Goal: Task Accomplishment & Management: Use online tool/utility

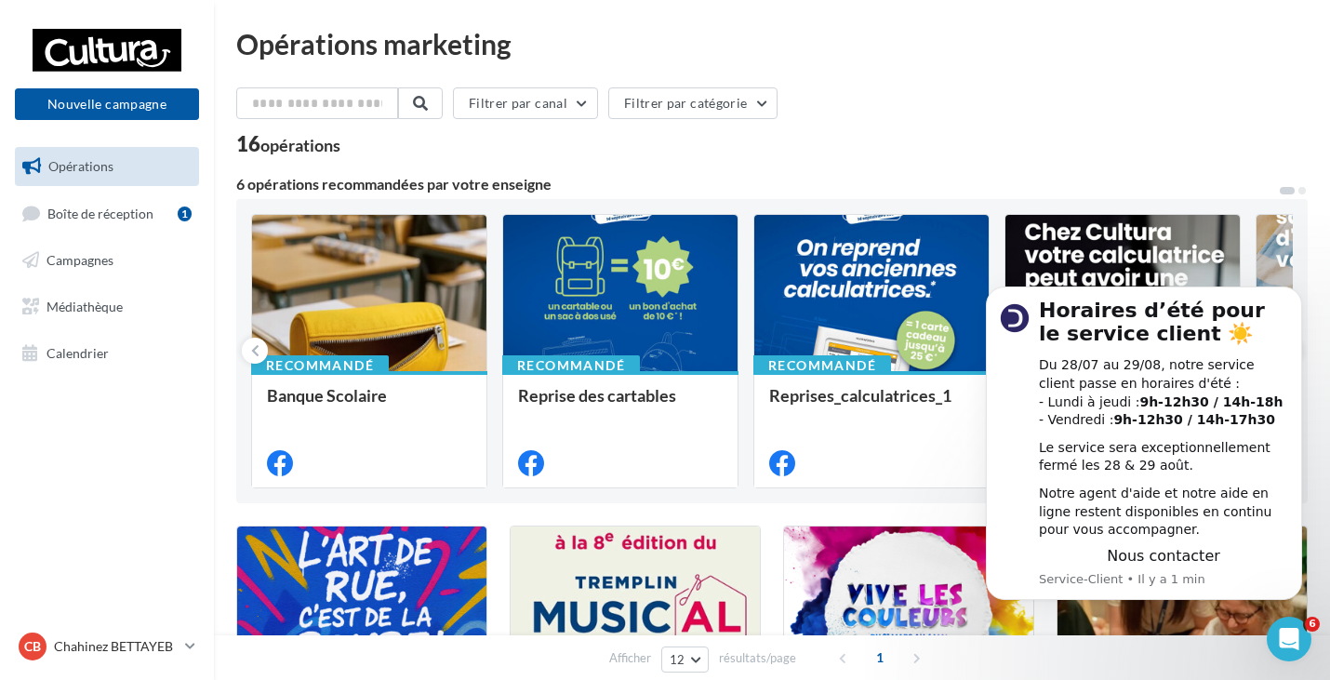
click at [129, 165] on link "Opérations" at bounding box center [107, 166] width 192 height 39
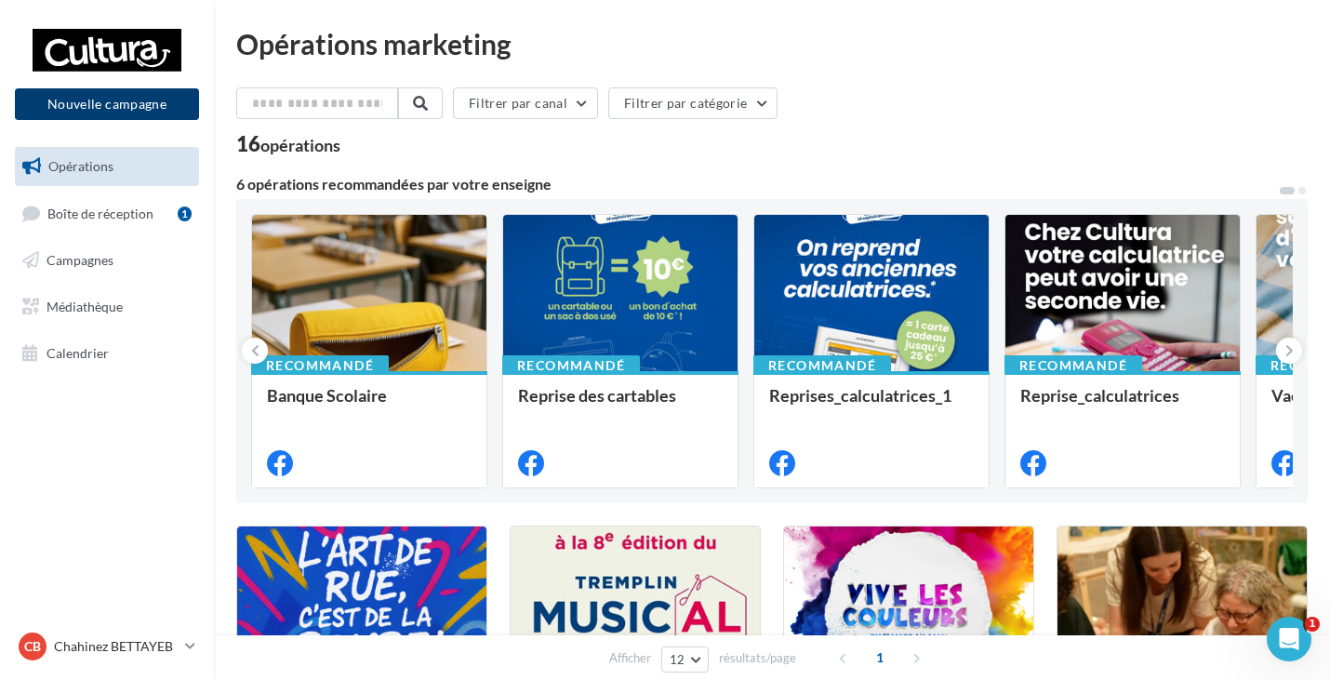
click at [99, 107] on button "Nouvelle campagne" at bounding box center [107, 104] width 184 height 32
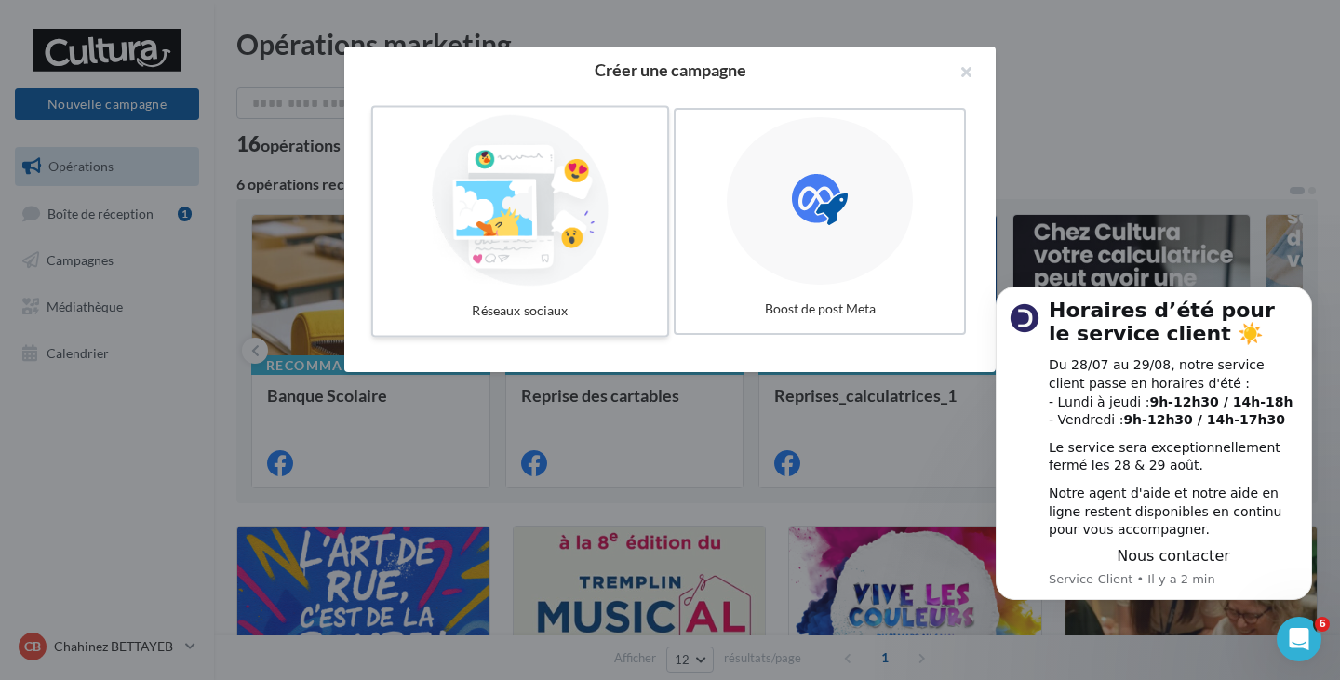
click at [543, 303] on div "Réseaux sociaux" at bounding box center [520, 311] width 279 height 34
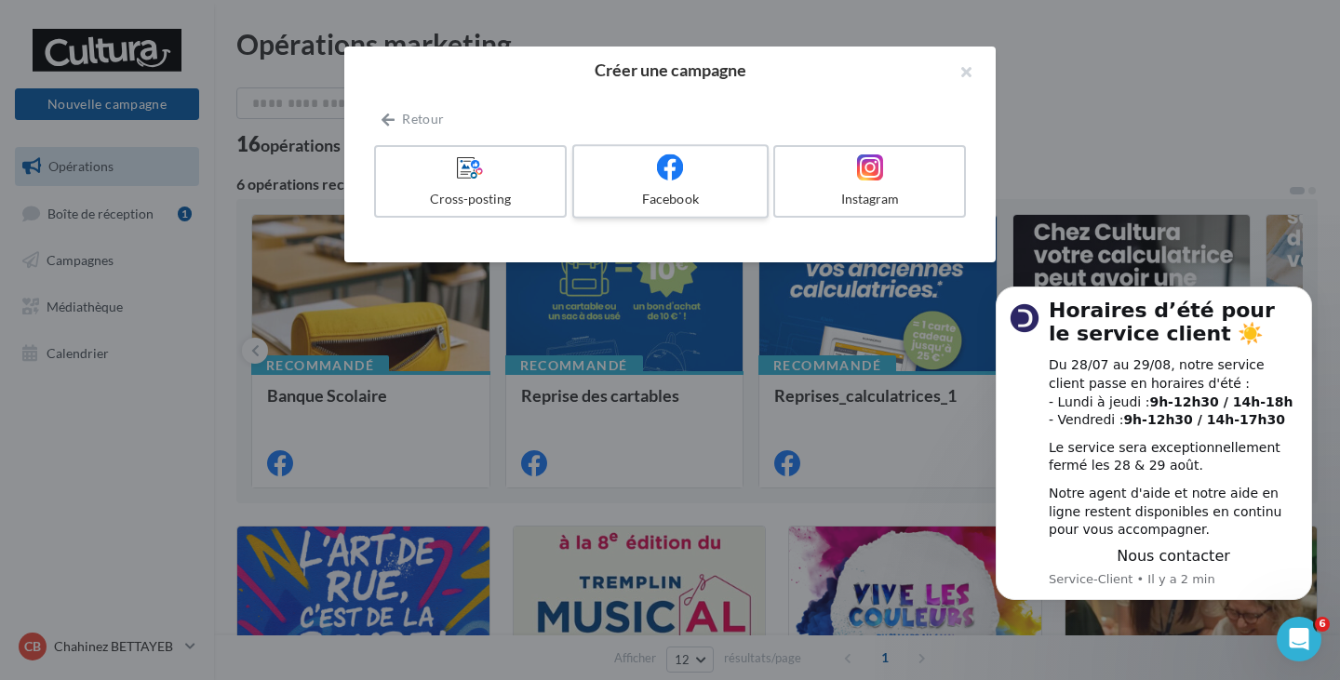
click at [640, 181] on div at bounding box center [670, 168] width 177 height 29
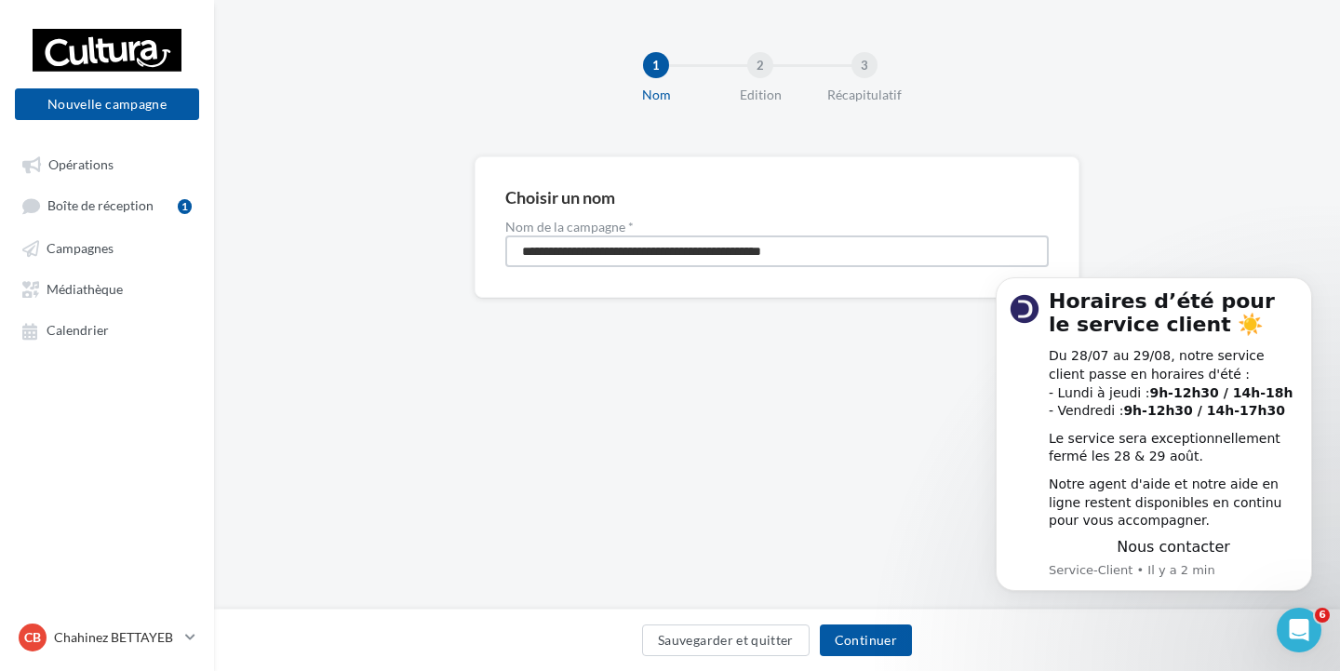
drag, startPoint x: 925, startPoint y: 259, endPoint x: 623, endPoint y: 234, distance: 302.4
click at [643, 237] on input "**********" at bounding box center [776, 251] width 543 height 32
click at [521, 242] on input "**********" at bounding box center [776, 251] width 543 height 32
drag, startPoint x: 517, startPoint y: 252, endPoint x: 724, endPoint y: 243, distance: 206.8
click at [724, 243] on input "**********" at bounding box center [776, 251] width 543 height 32
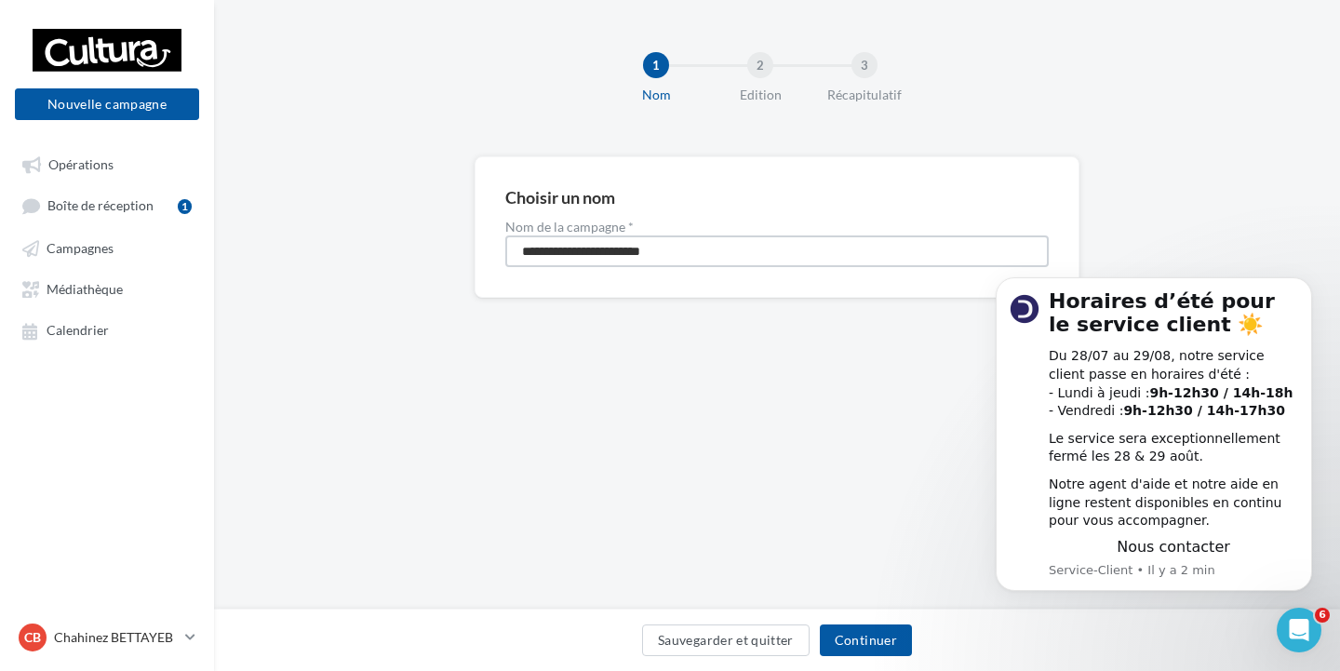
type input "**********"
click at [852, 636] on button "Continuer" at bounding box center [866, 640] width 92 height 32
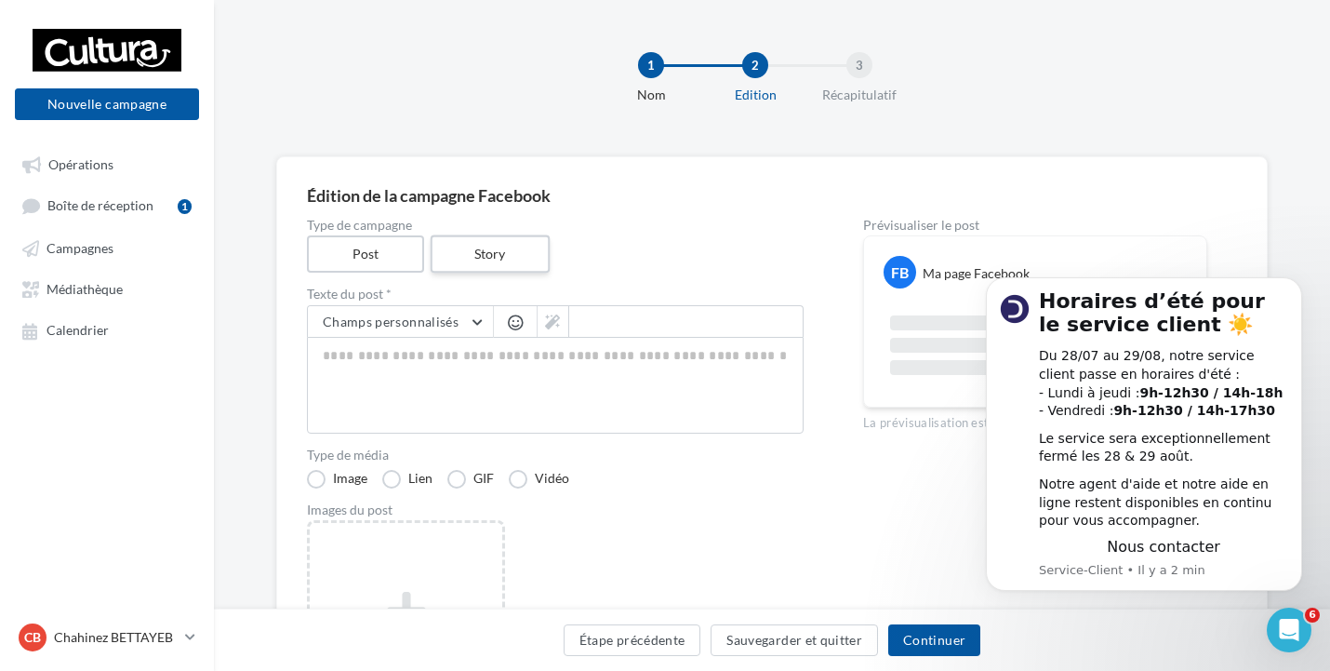
click at [509, 238] on label "Story" at bounding box center [489, 254] width 119 height 38
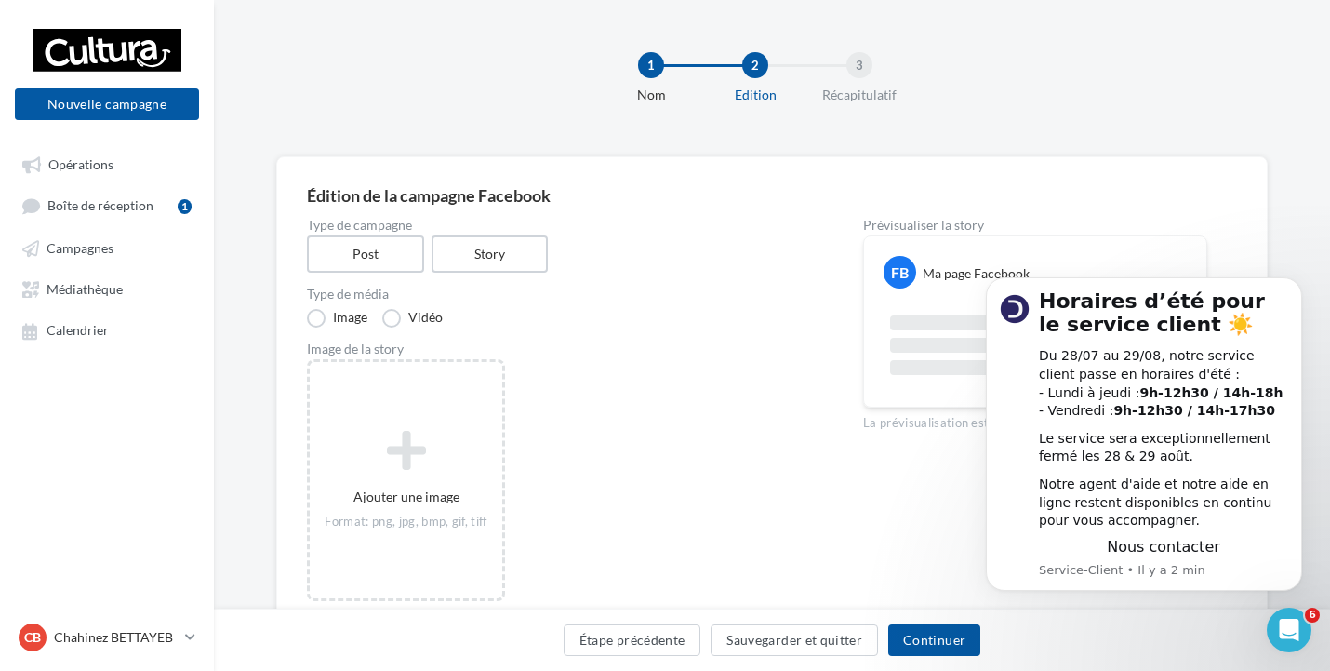
scroll to position [83, 0]
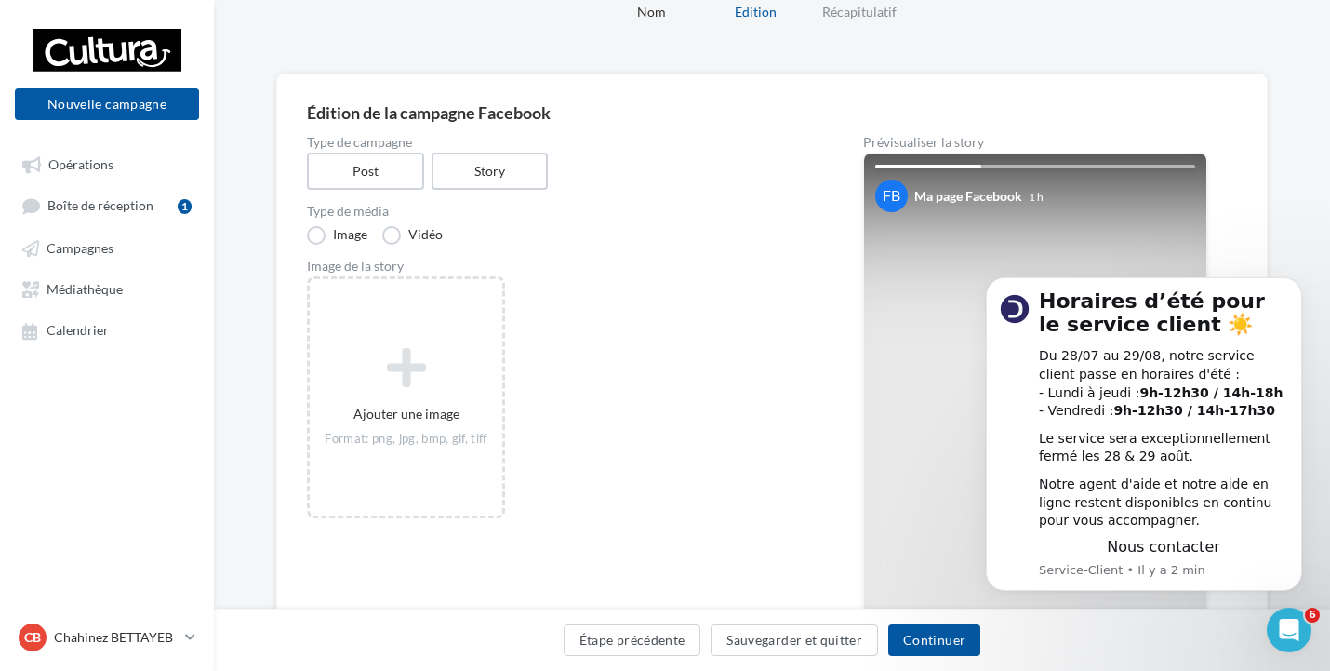
drag, startPoint x: 380, startPoint y: 435, endPoint x: 388, endPoint y: 533, distance: 99.0
click at [388, 533] on div "Ajouter une image Format: png, jpg, bmp, gif, tiff" at bounding box center [563, 406] width 512 height 261
drag, startPoint x: 423, startPoint y: 406, endPoint x: 646, endPoint y: 585, distance: 285.8
click at [646, 585] on div "Type de campagne Post Story Type de média Image Vidéo Image de la story Ajouter…" at bounding box center [555, 469] width 497 height 666
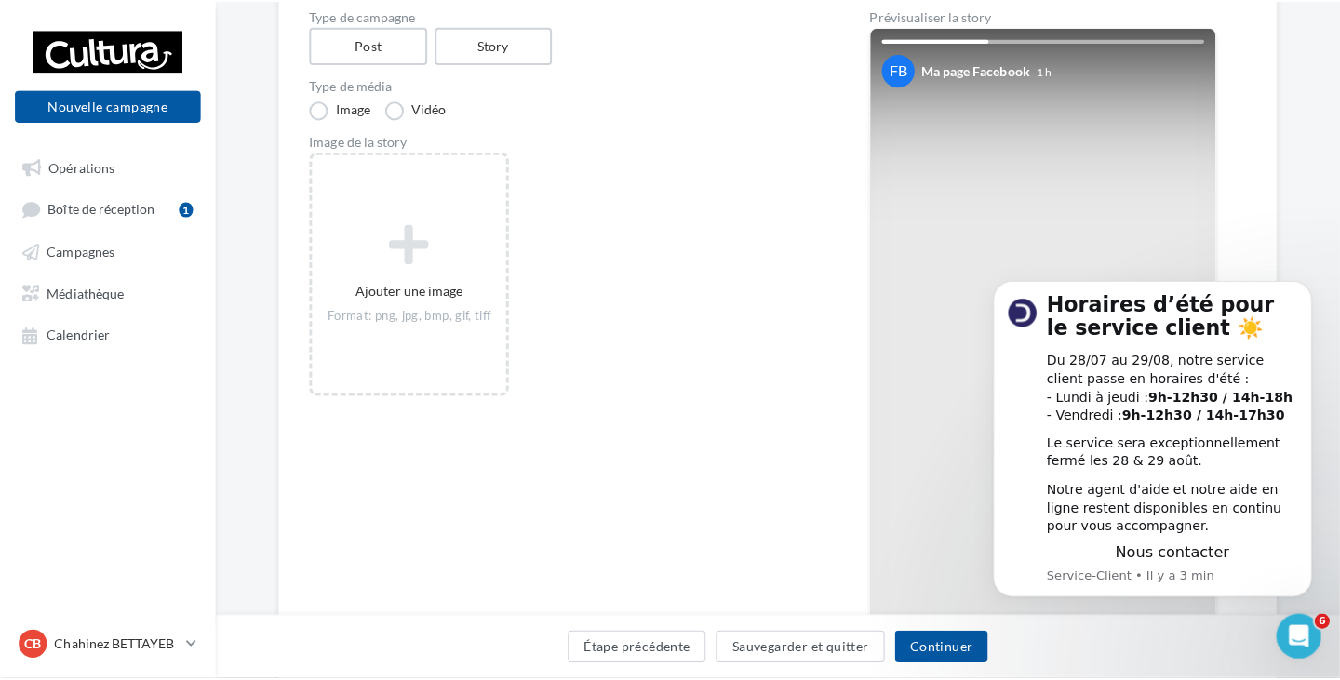
scroll to position [176, 0]
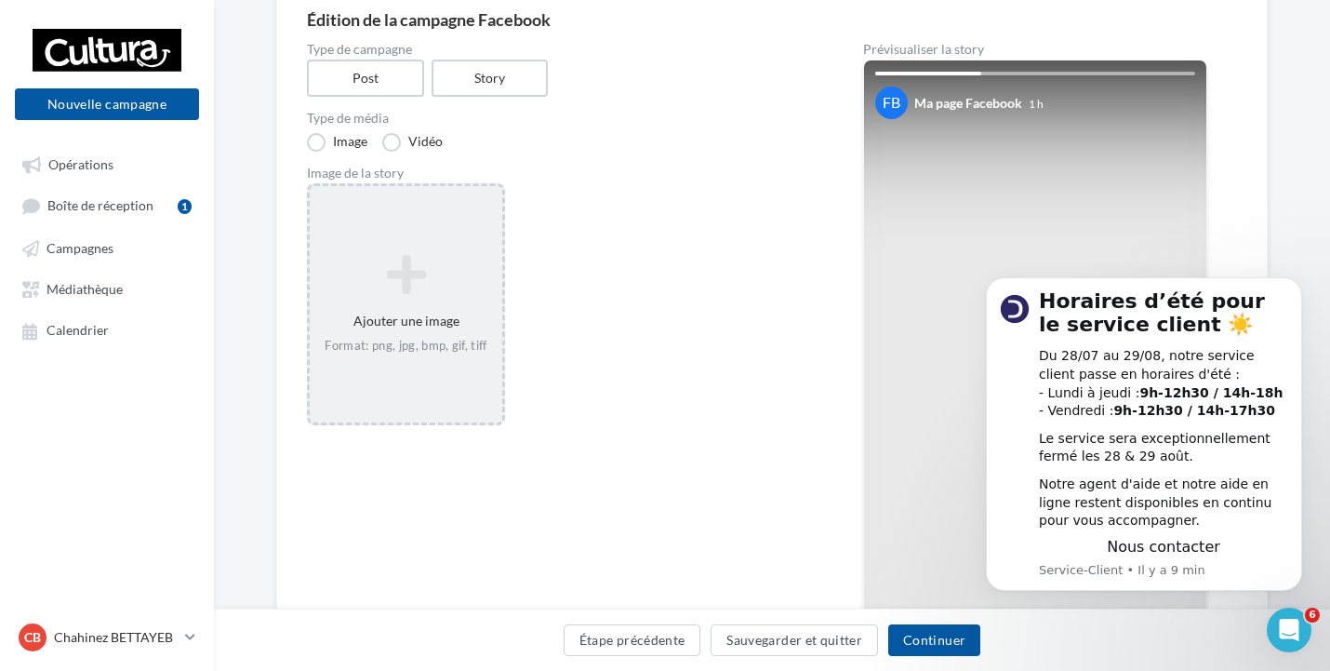
click at [428, 331] on div "Ajouter une image Format: png, jpg, bmp, gif, tiff" at bounding box center [406, 304] width 193 height 119
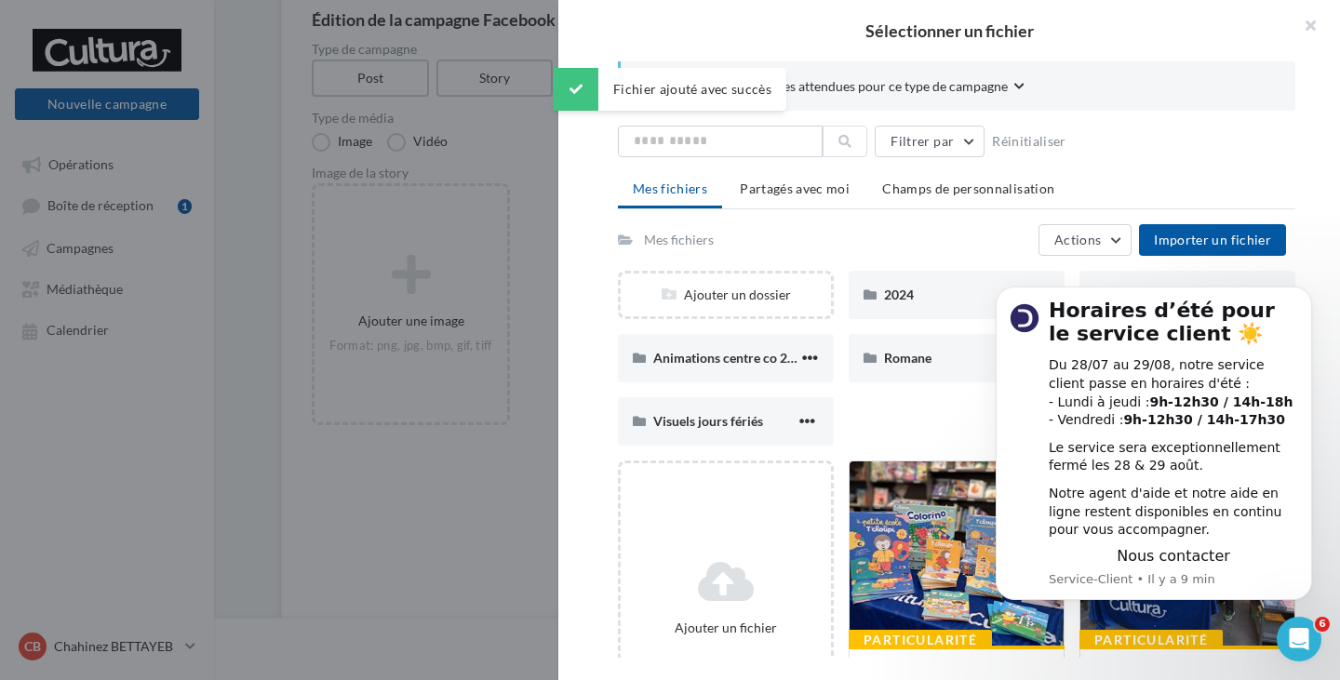
click at [1219, 621] on body "Horaires d’été pour le service client ☀️ Du 28/07 au 29/08, notre service clien…" at bounding box center [1153, 444] width 357 height 356
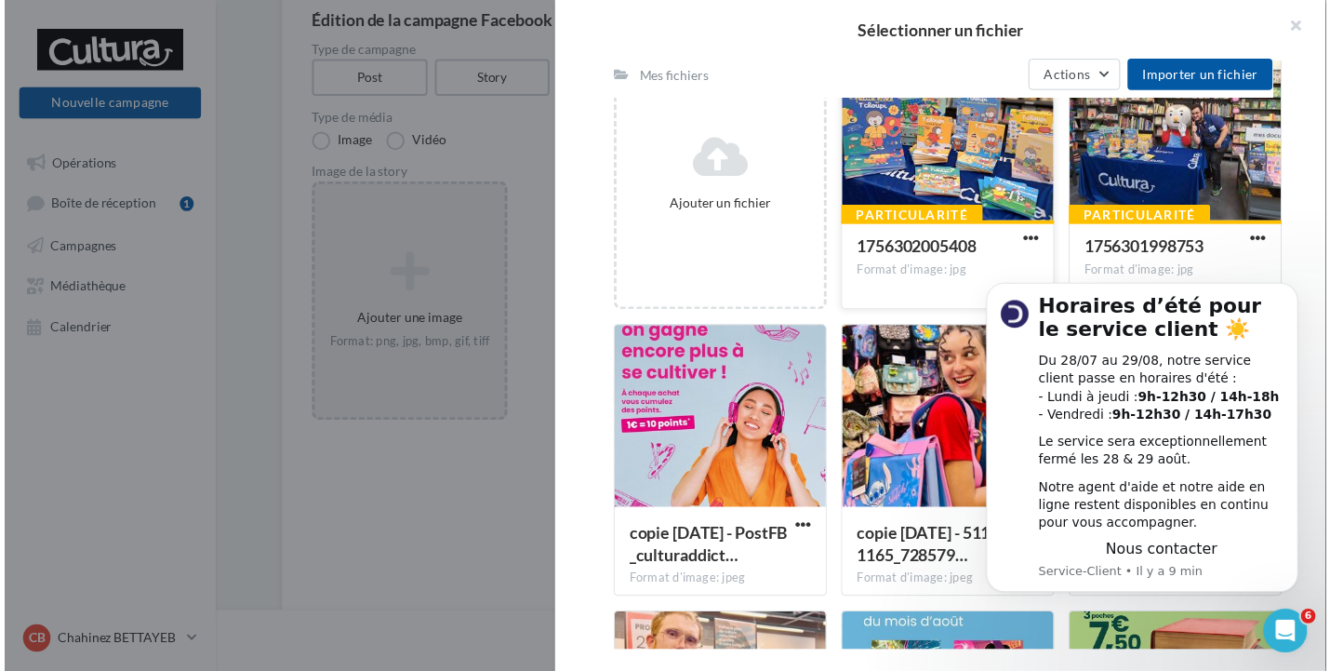
scroll to position [465, 0]
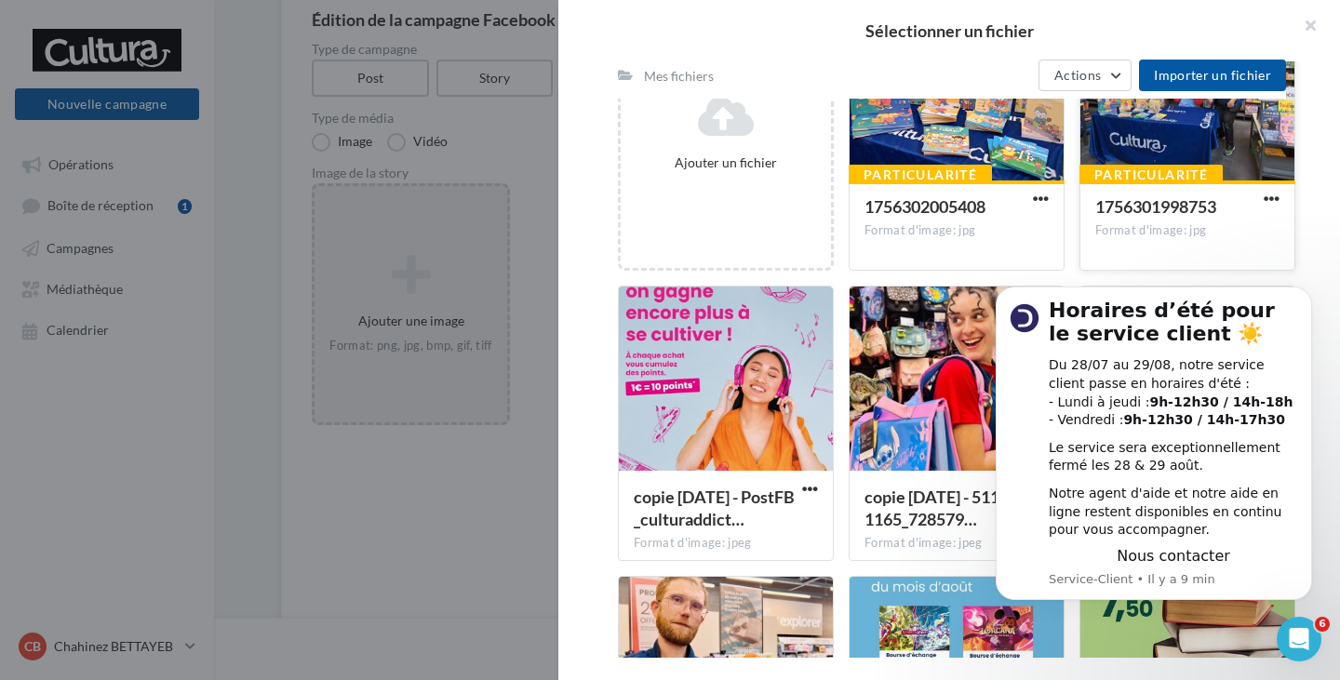
click at [1118, 220] on div "1756301998753" at bounding box center [1176, 208] width 162 height 27
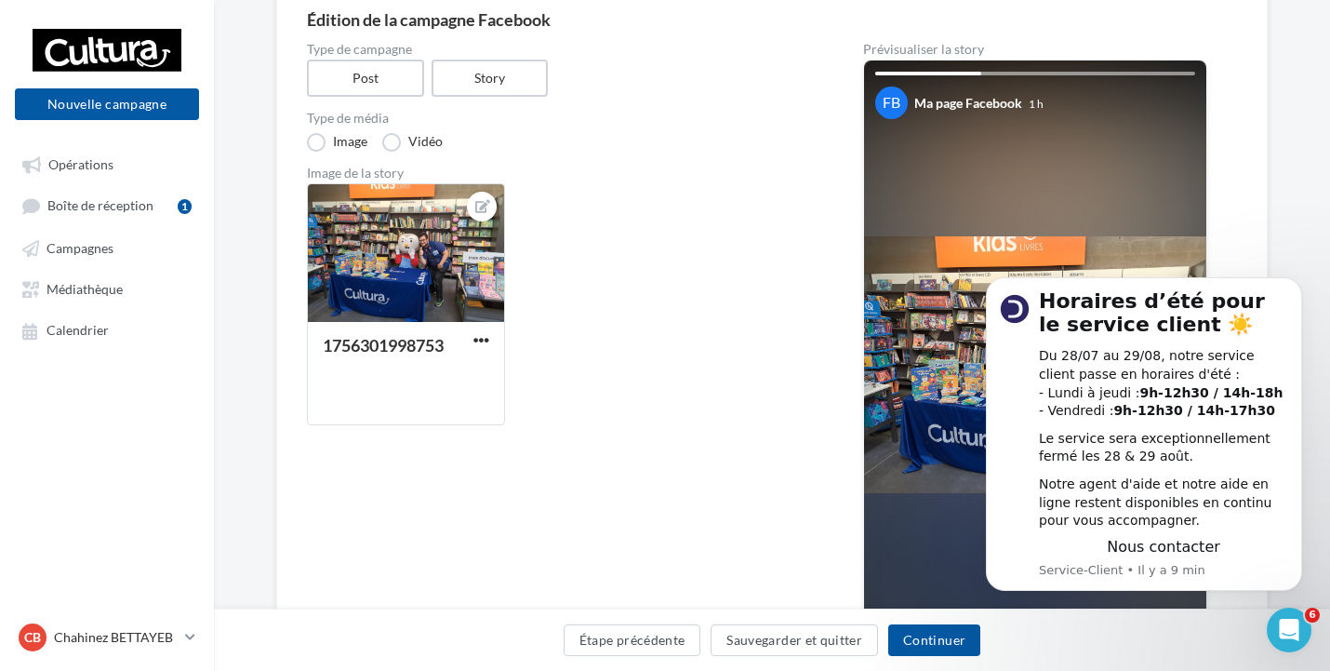
click at [788, 360] on div "1756301998753" at bounding box center [563, 311] width 512 height 257
click at [1306, 287] on body "Horaires d’été pour le service client ☀️ Du 28/07 au 29/08, notre service clien…" at bounding box center [1144, 435] width 357 height 356
click at [1289, 285] on button "Dismiss notification" at bounding box center [1297, 283] width 24 height 24
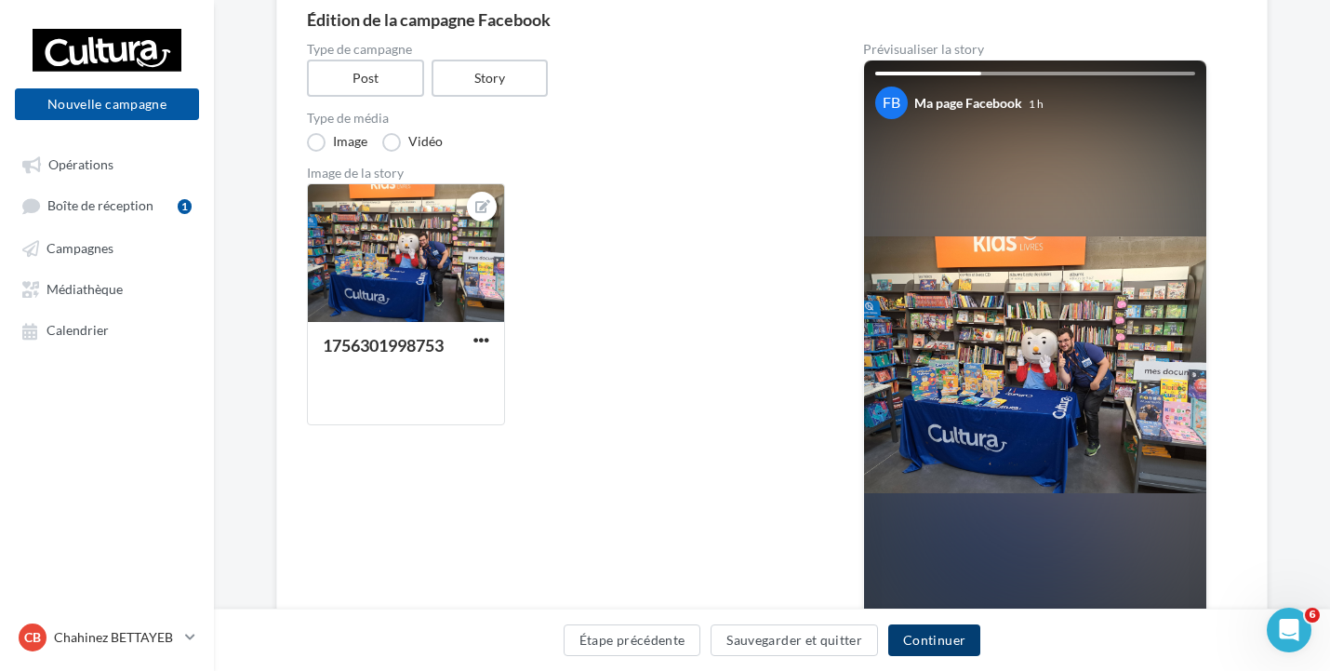
click at [928, 635] on button "Continuer" at bounding box center [935, 640] width 92 height 32
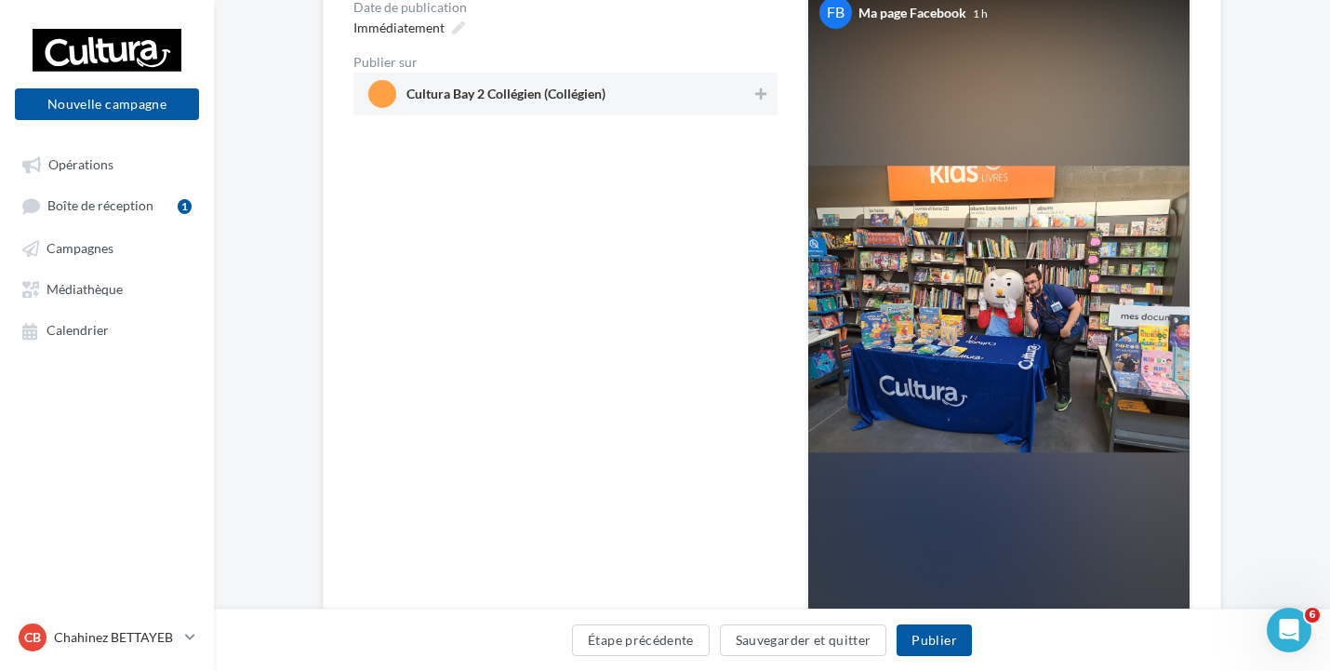
scroll to position [372, 0]
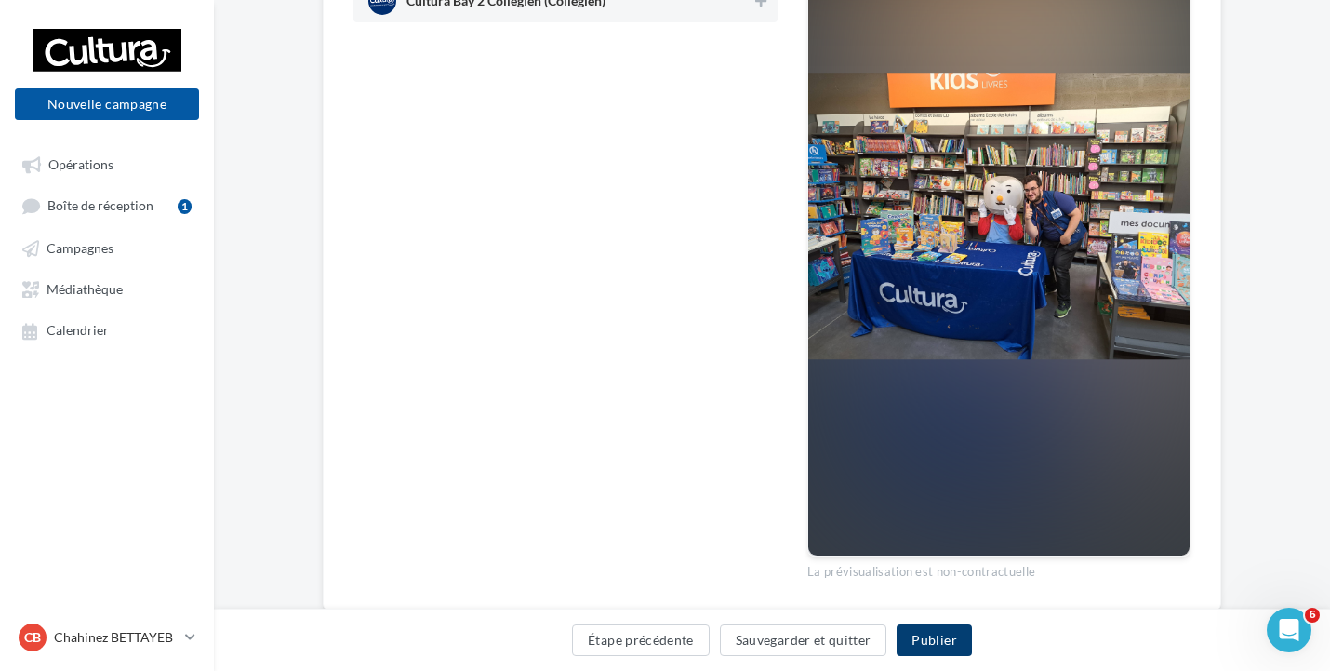
click at [943, 639] on button "Publier" at bounding box center [934, 640] width 74 height 32
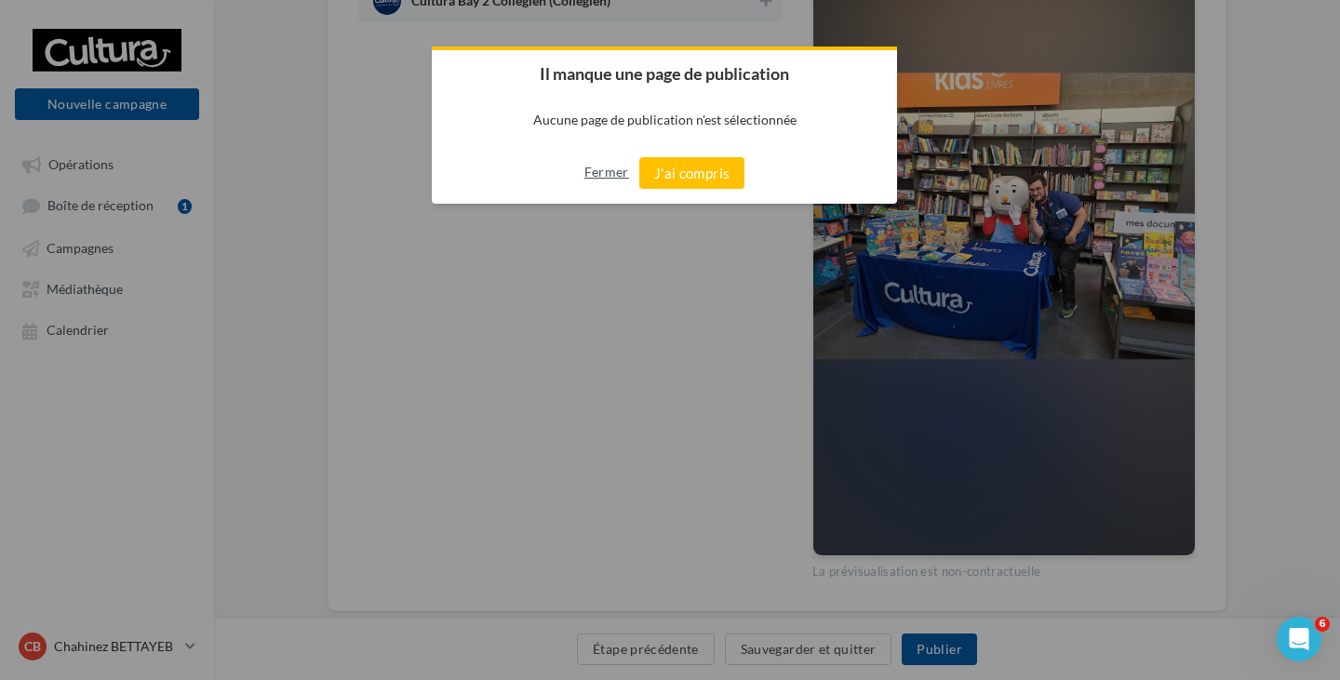
click at [620, 173] on button "Fermer" at bounding box center [606, 172] width 45 height 30
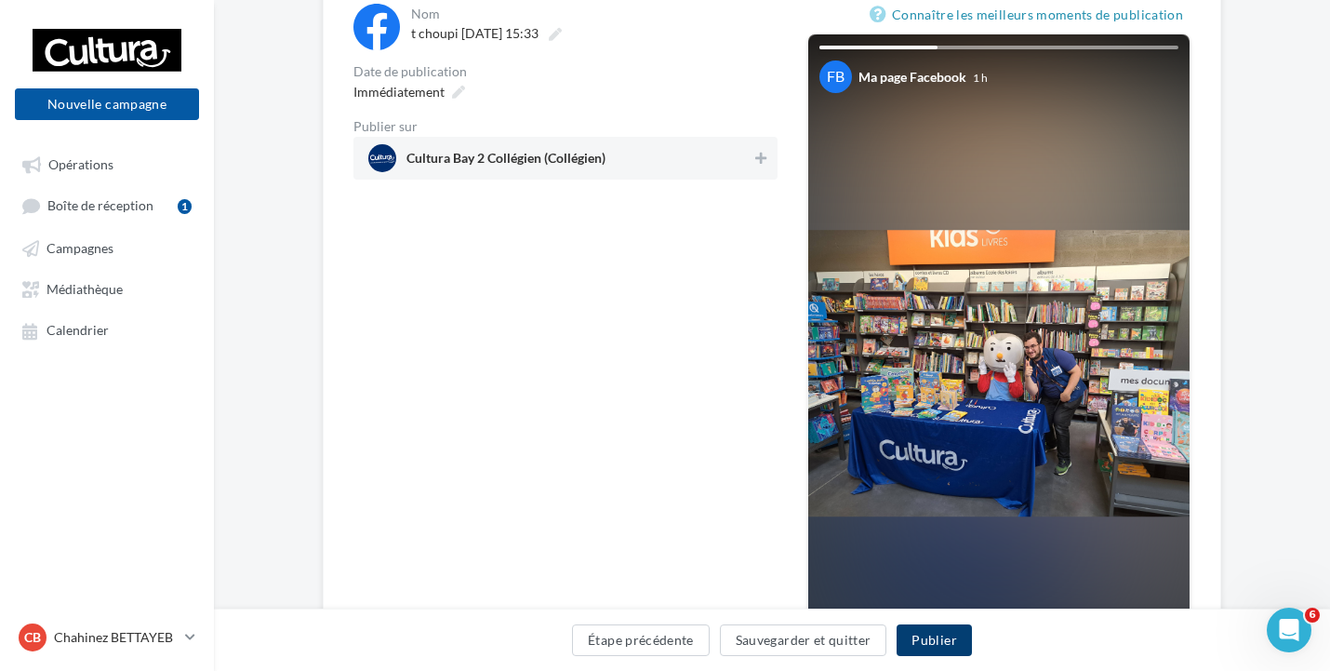
scroll to position [186, 0]
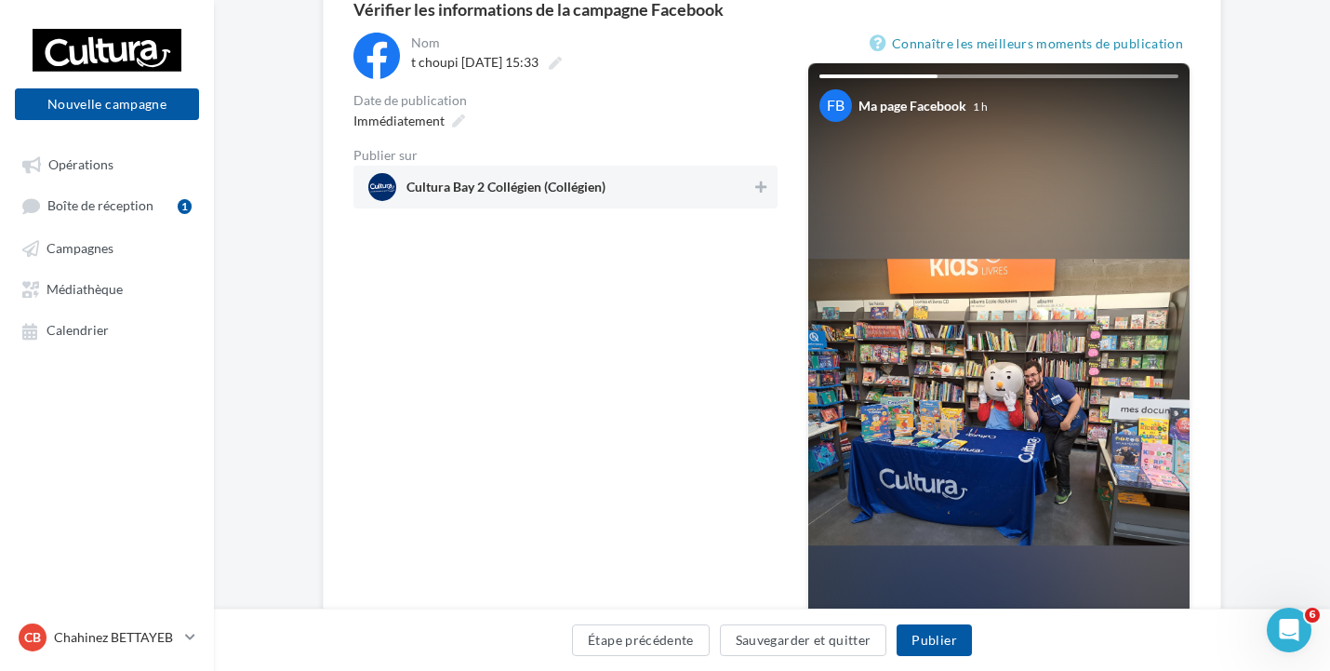
click at [643, 184] on span "Cultura Bay 2 Collégien (Collégien)" at bounding box center [559, 187] width 383 height 28
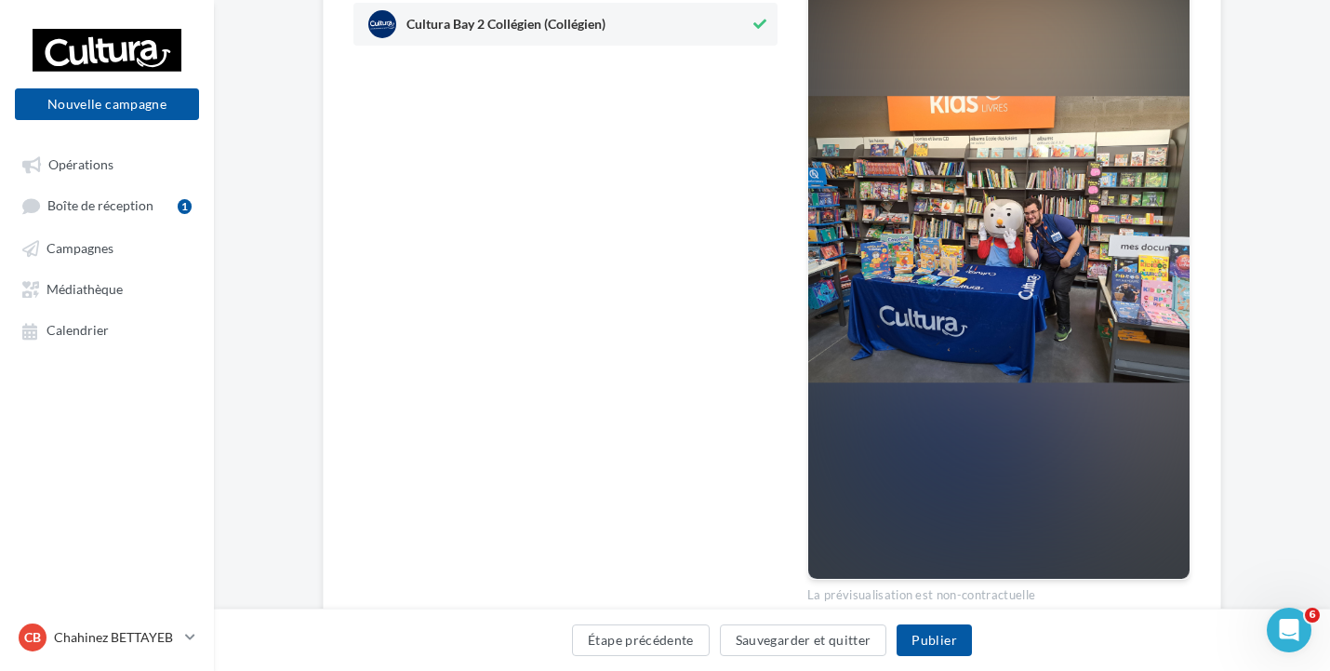
scroll to position [422, 0]
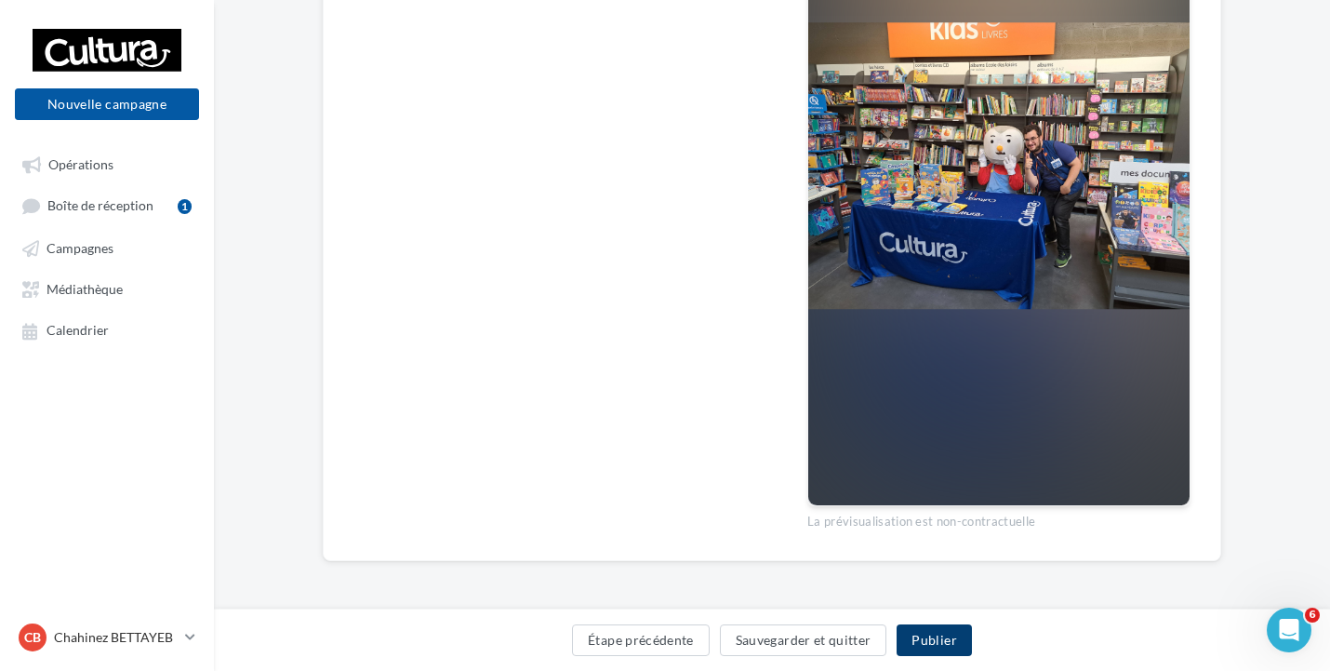
click at [944, 650] on button "Publier" at bounding box center [934, 640] width 74 height 32
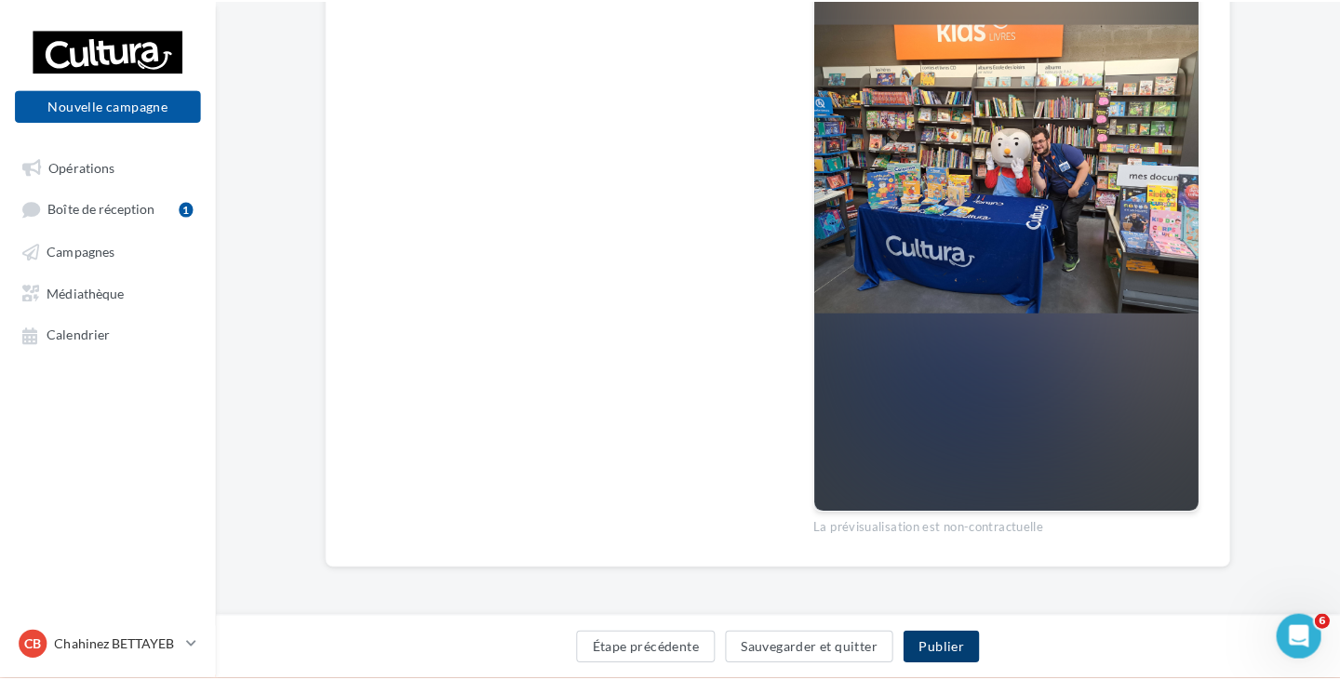
scroll to position [413, 0]
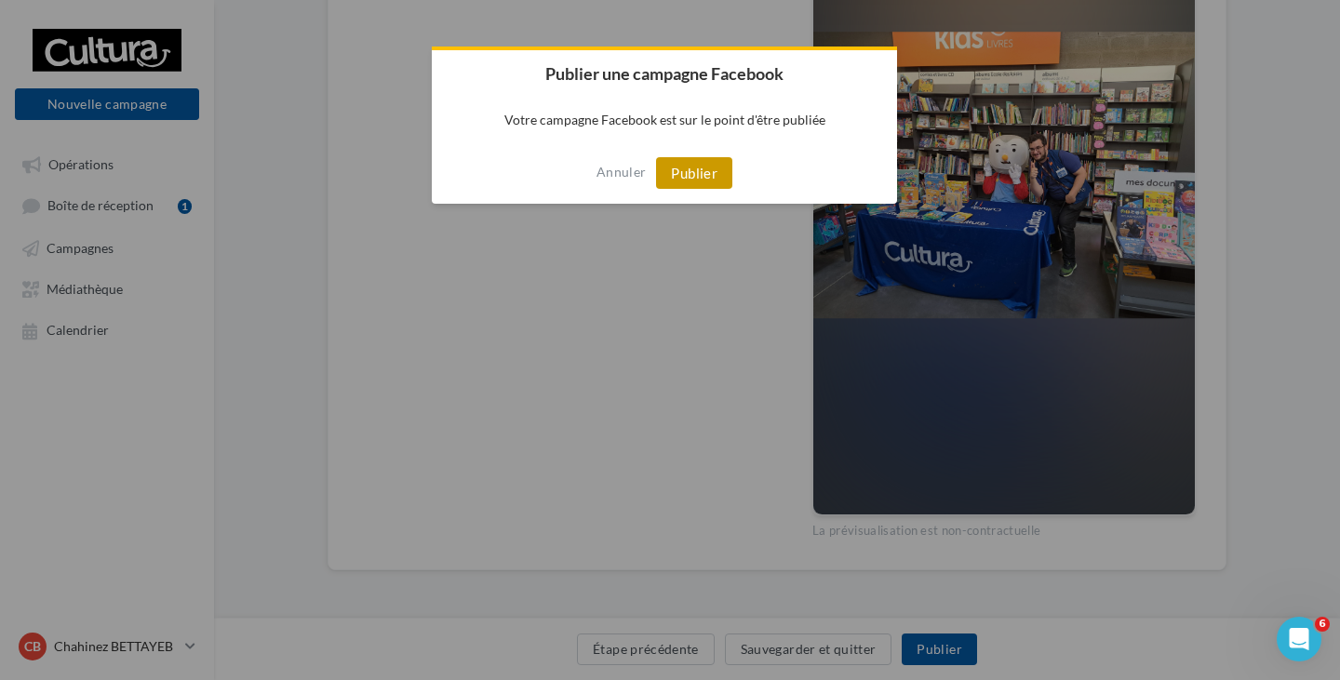
click at [717, 179] on button "Publier" at bounding box center [694, 173] width 76 height 32
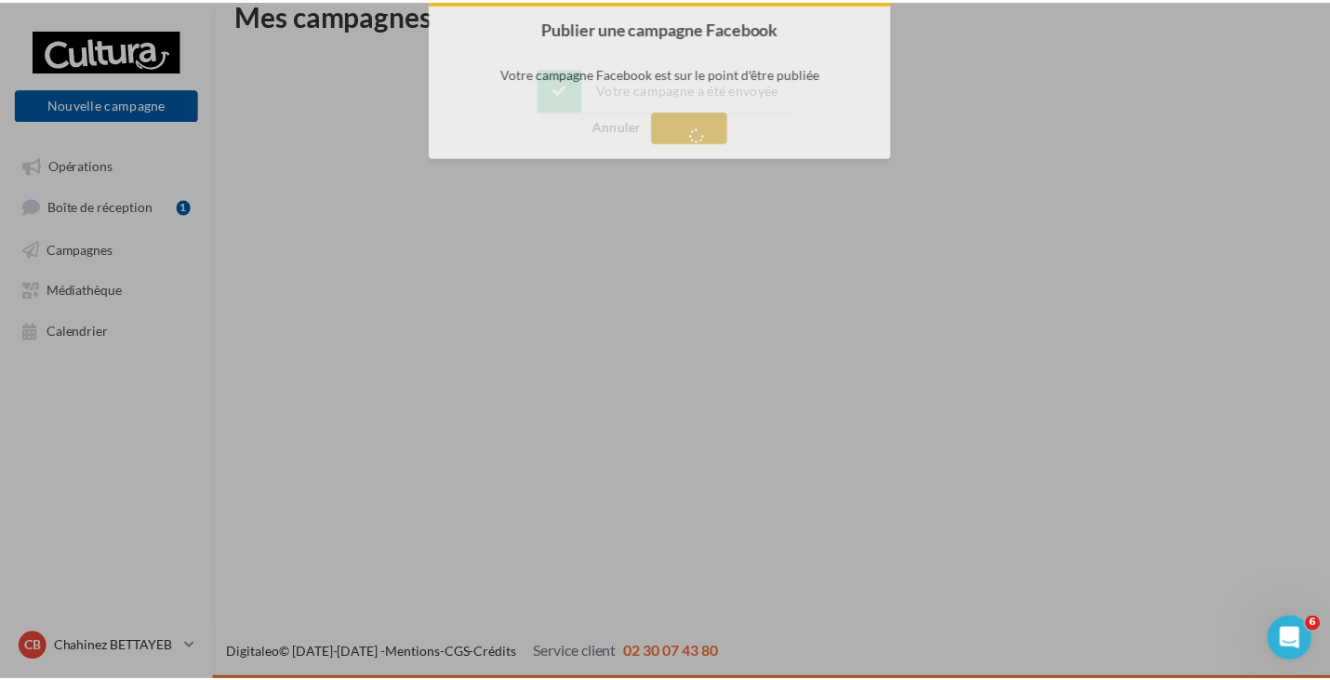
scroll to position [30, 0]
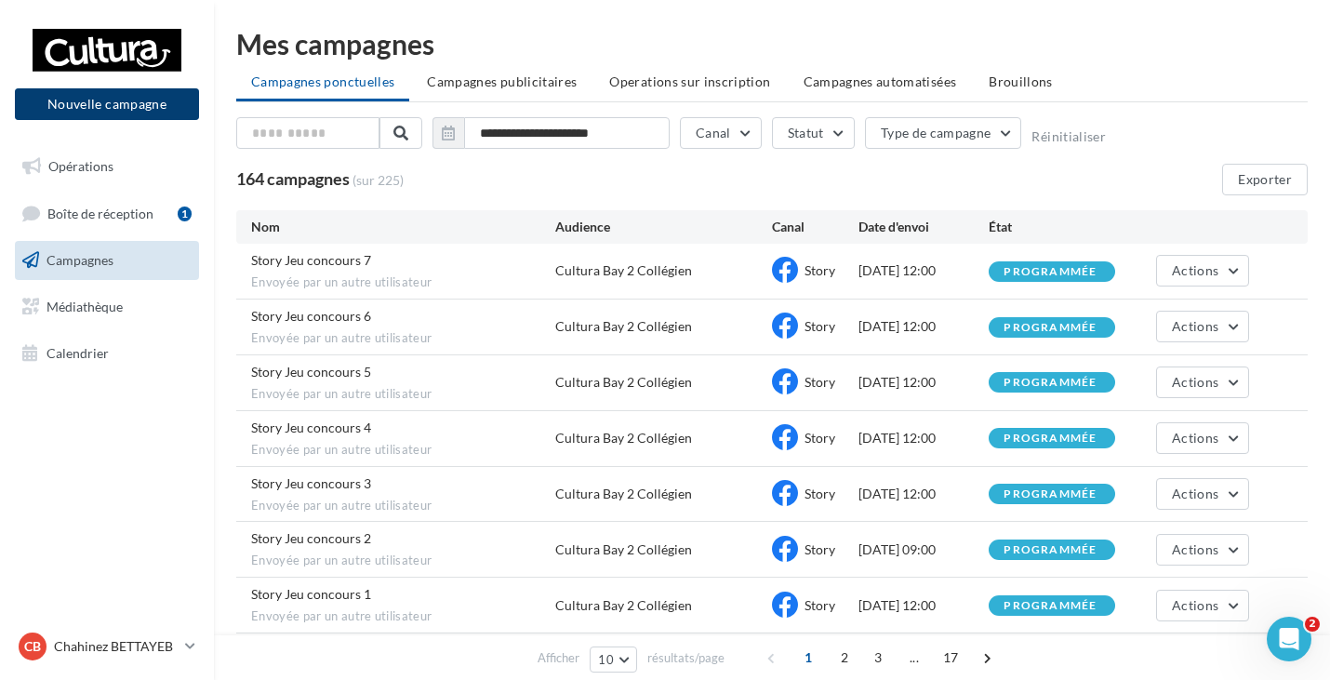
click at [106, 104] on button "Nouvelle campagne" at bounding box center [107, 104] width 184 height 32
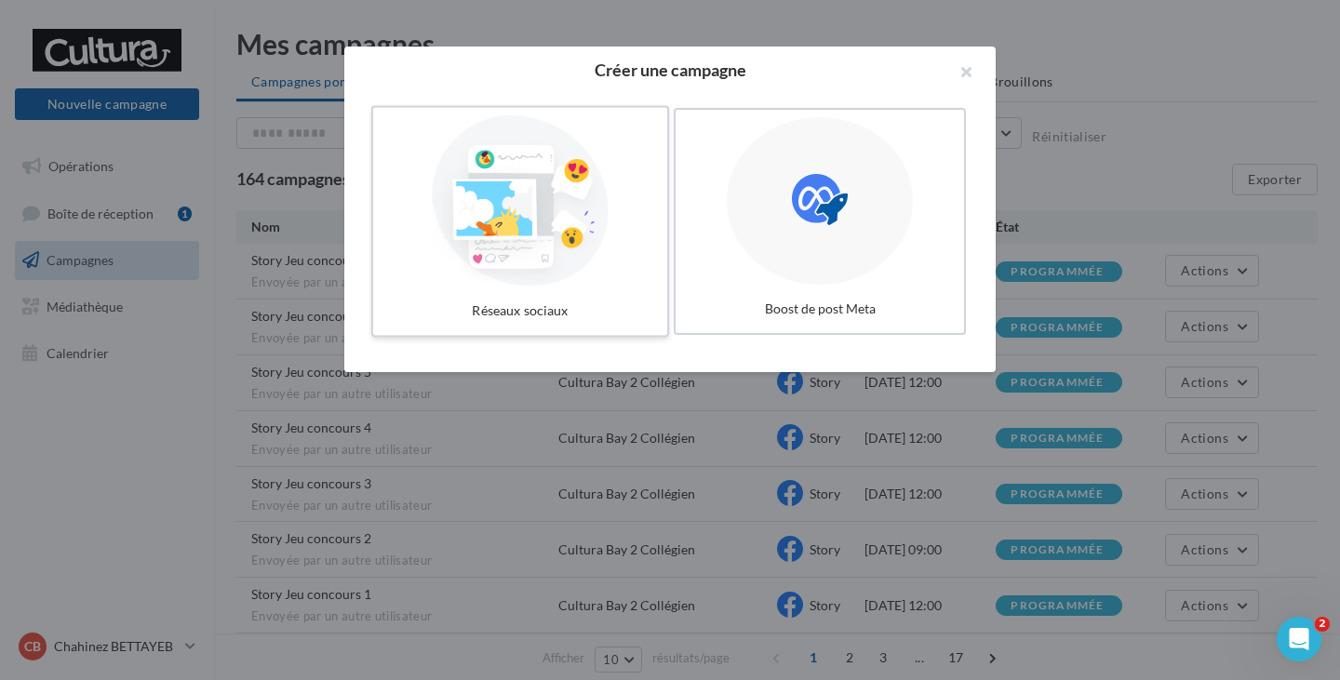
click at [525, 245] on div at bounding box center [520, 200] width 279 height 171
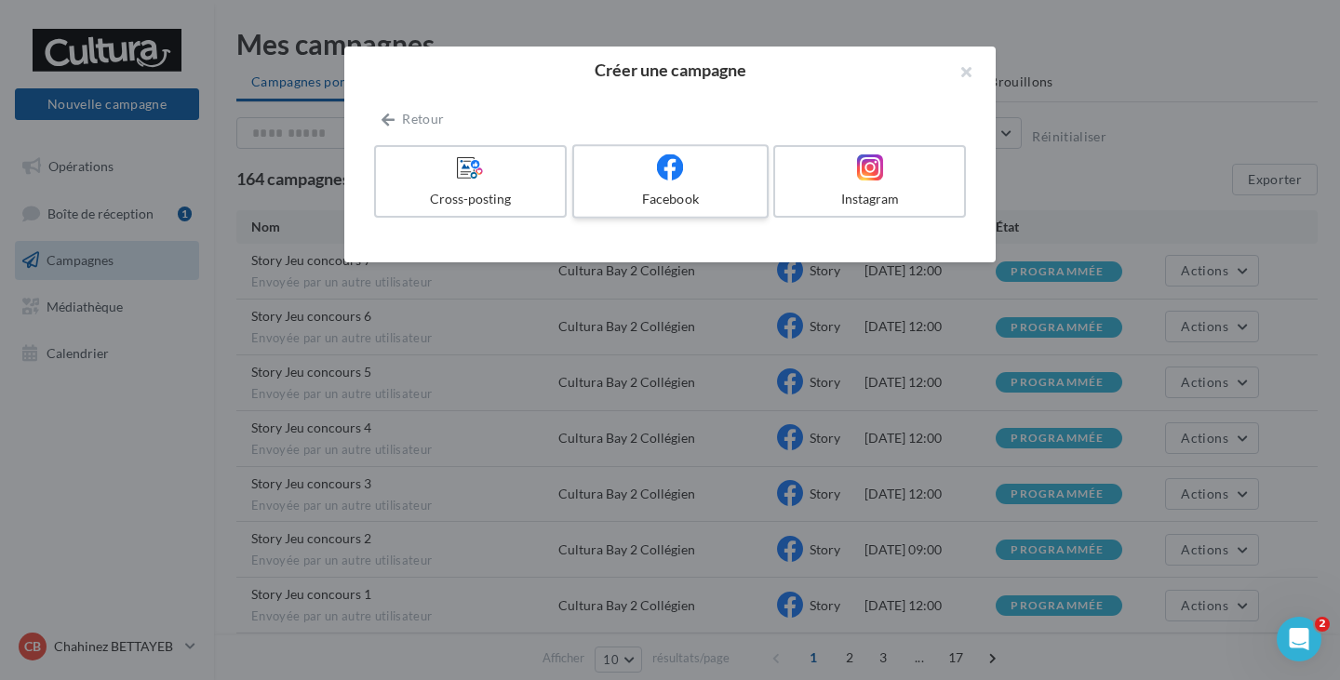
click at [650, 193] on div "Facebook" at bounding box center [670, 199] width 177 height 19
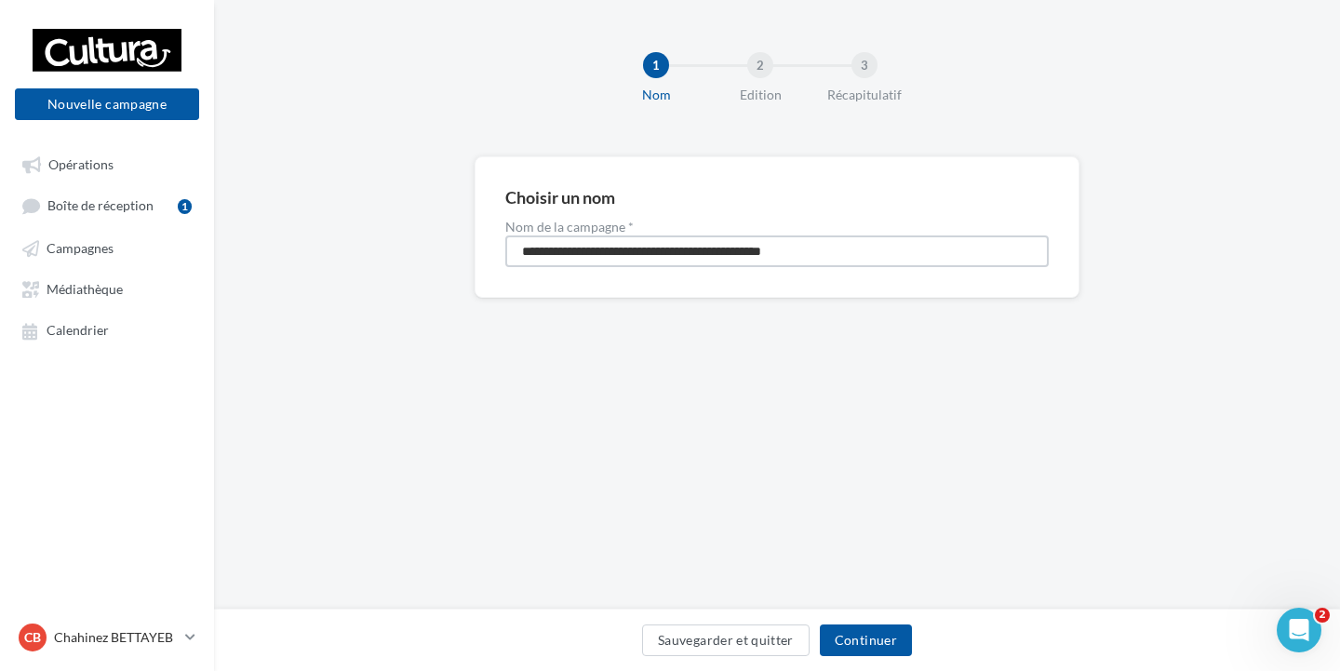
drag, startPoint x: 725, startPoint y: 247, endPoint x: 479, endPoint y: 242, distance: 245.7
click at [479, 242] on div "**********" at bounding box center [777, 226] width 605 height 141
type input "**********"
click at [865, 648] on button "Continuer" at bounding box center [866, 640] width 92 height 32
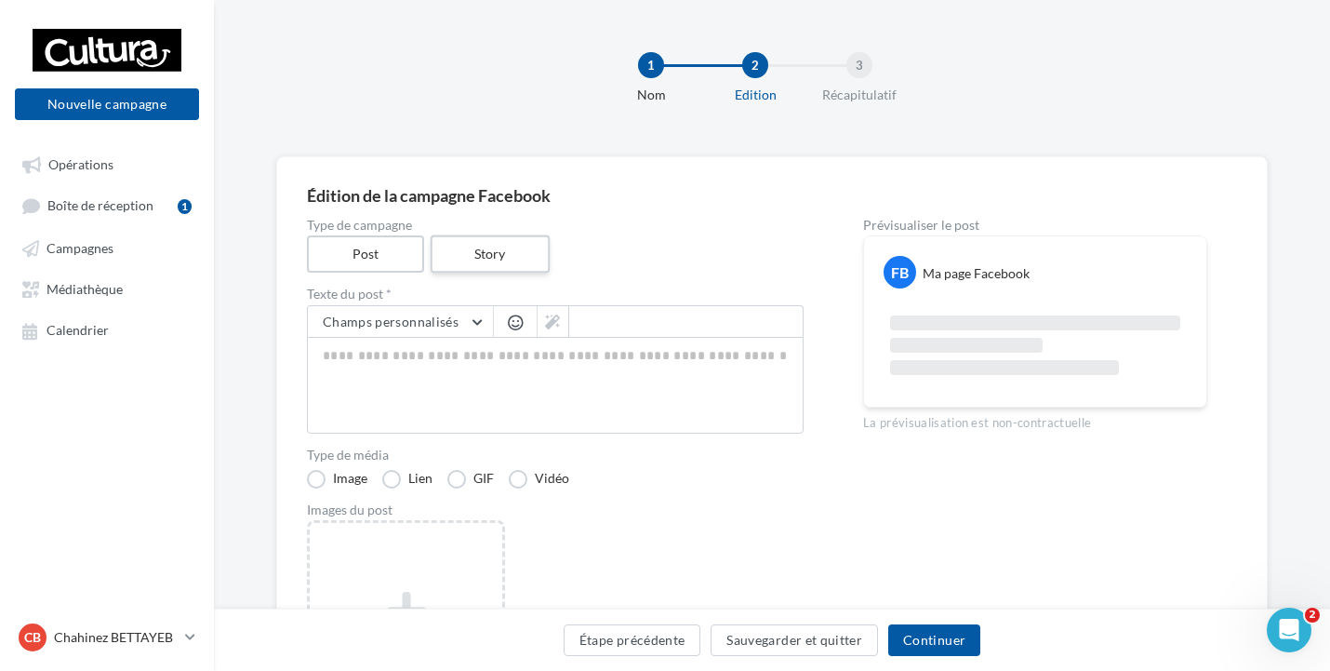
click at [478, 267] on label "Story" at bounding box center [489, 254] width 119 height 38
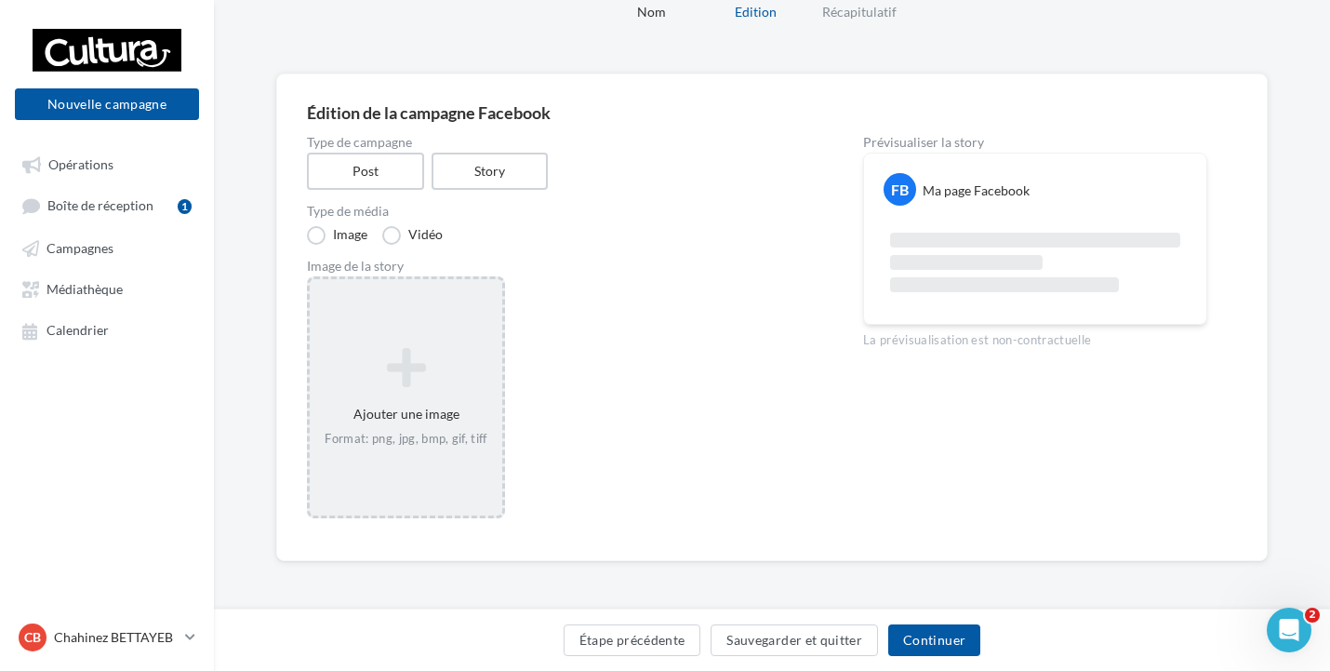
click at [355, 411] on div "Ajouter une image Format: png, jpg, bmp, gif, tiff" at bounding box center [406, 397] width 193 height 119
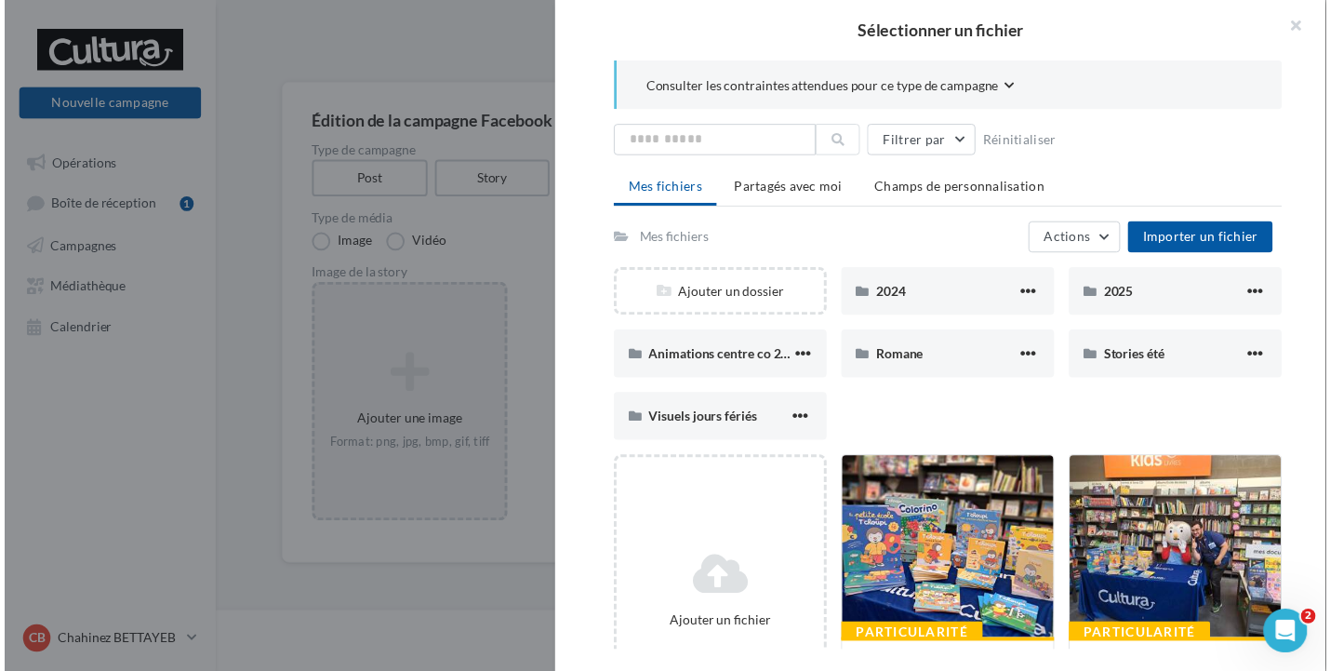
scroll to position [83, 0]
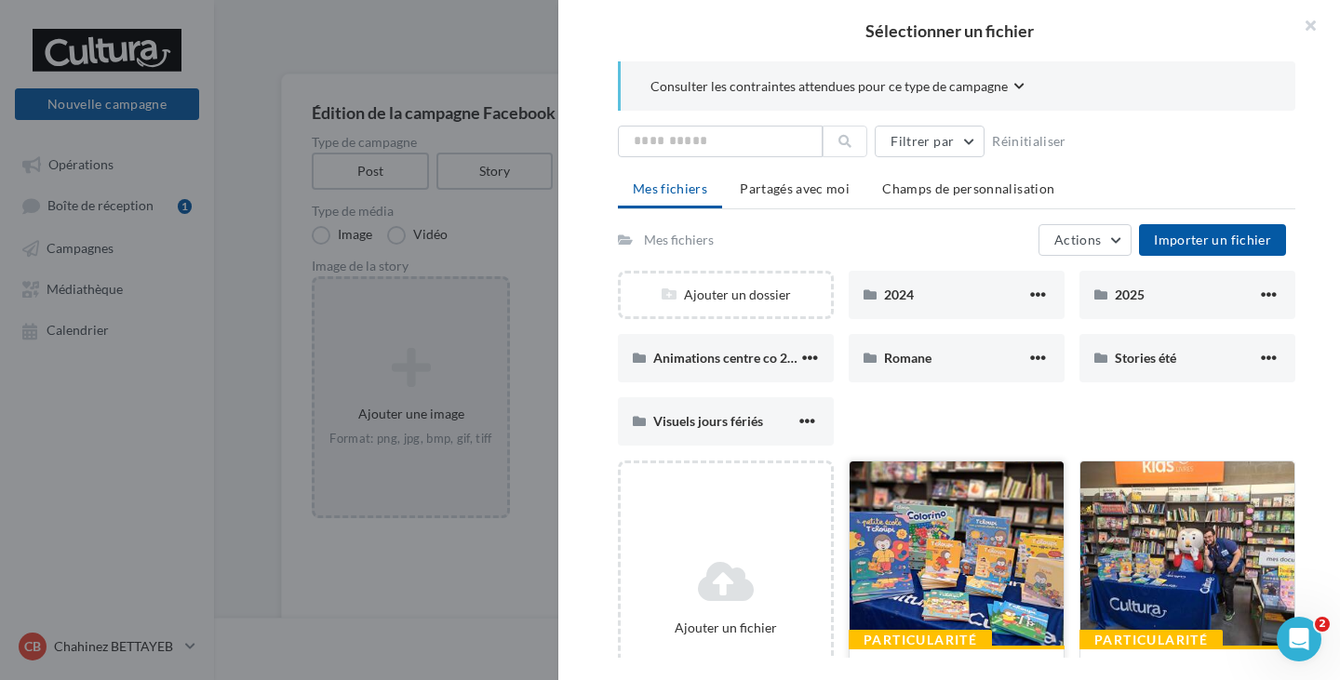
click at [926, 514] on div at bounding box center [956, 554] width 214 height 186
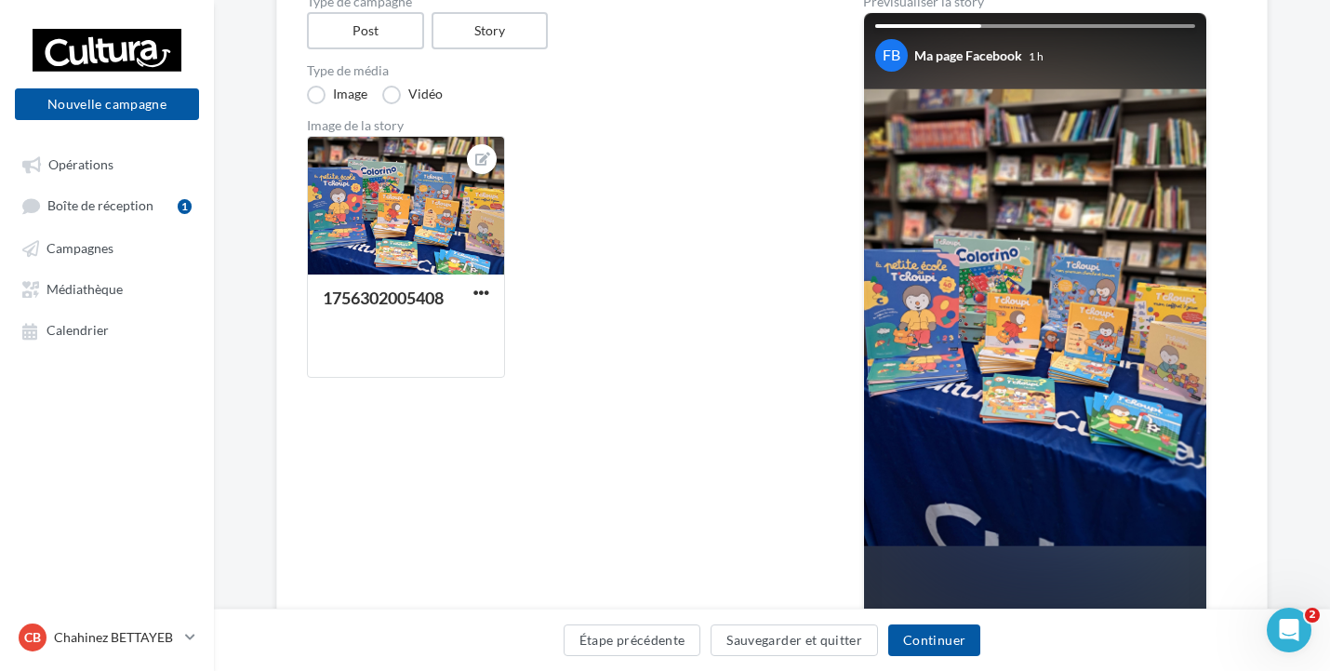
scroll to position [269, 0]
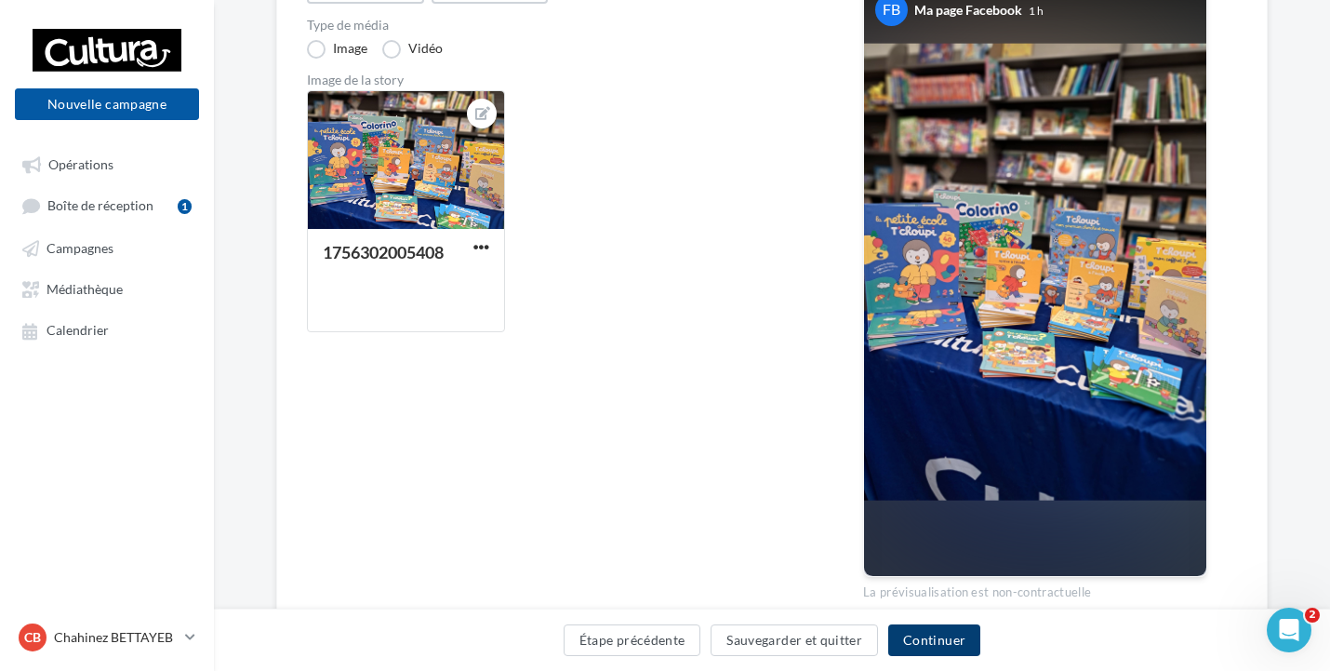
click at [951, 629] on button "Continuer" at bounding box center [935, 640] width 92 height 32
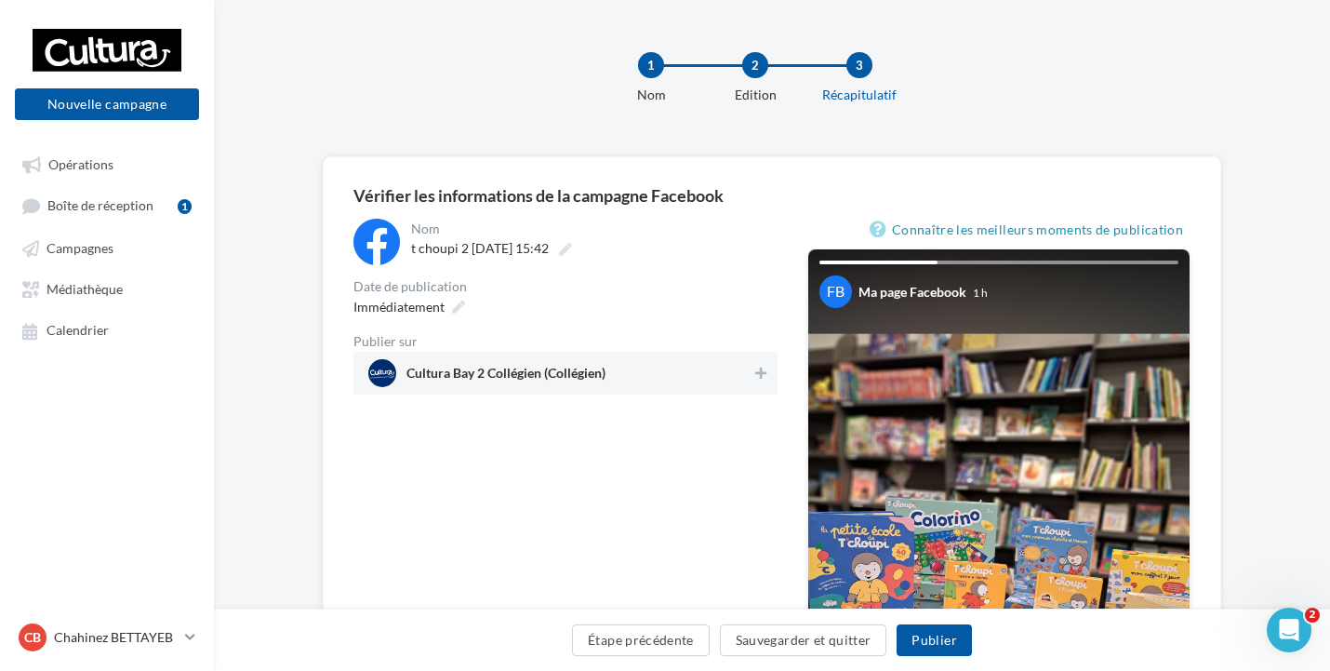
click at [671, 356] on div "Cultura Bay 2 Collégien (Collégien)" at bounding box center [566, 373] width 424 height 43
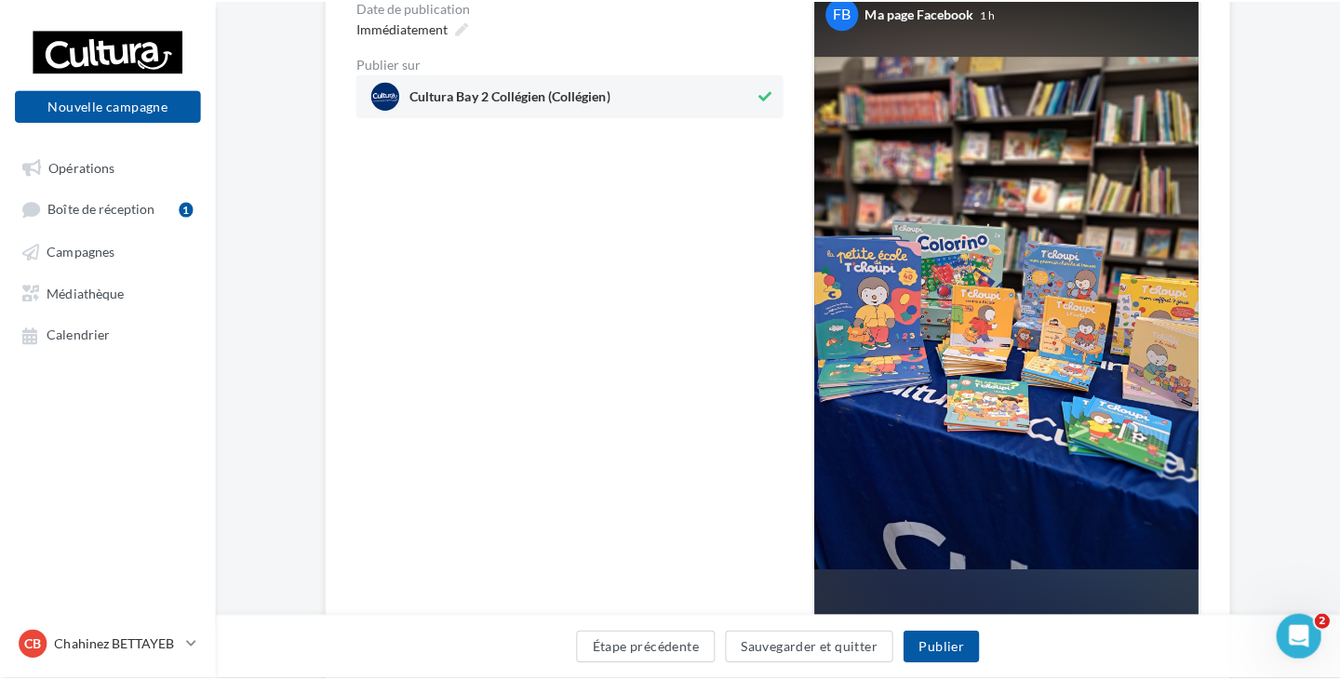
scroll to position [186, 0]
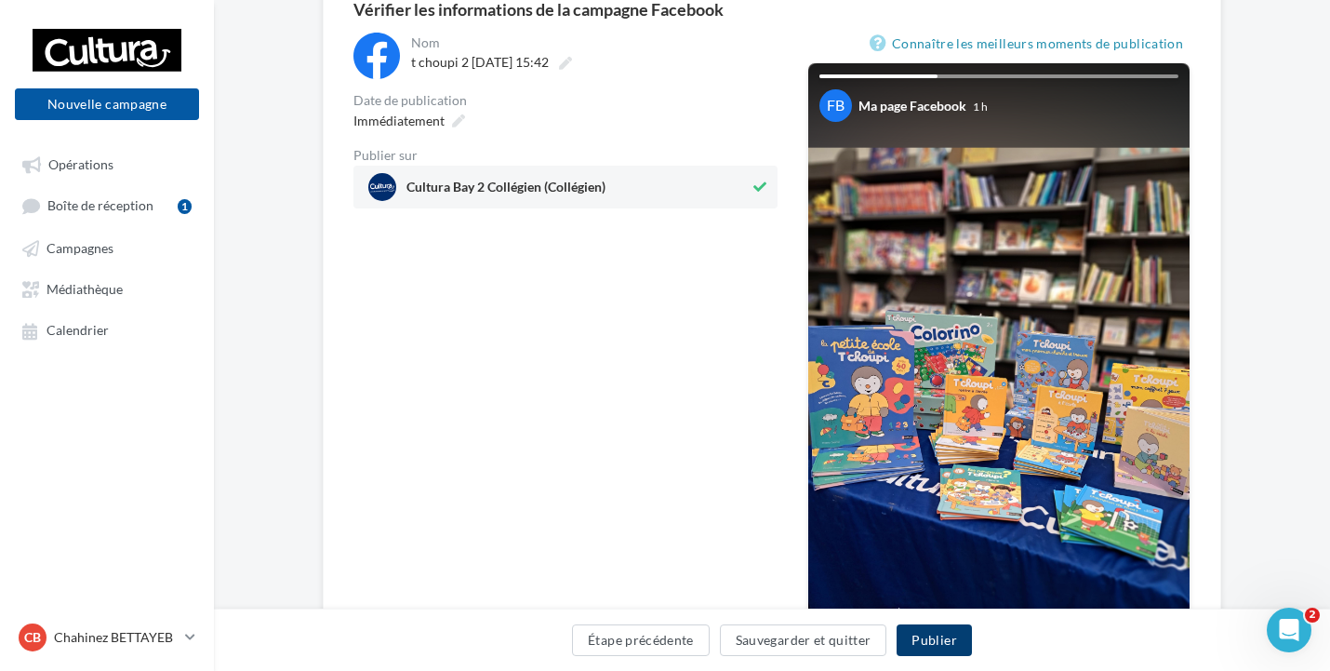
click at [968, 635] on button "Publier" at bounding box center [934, 640] width 74 height 32
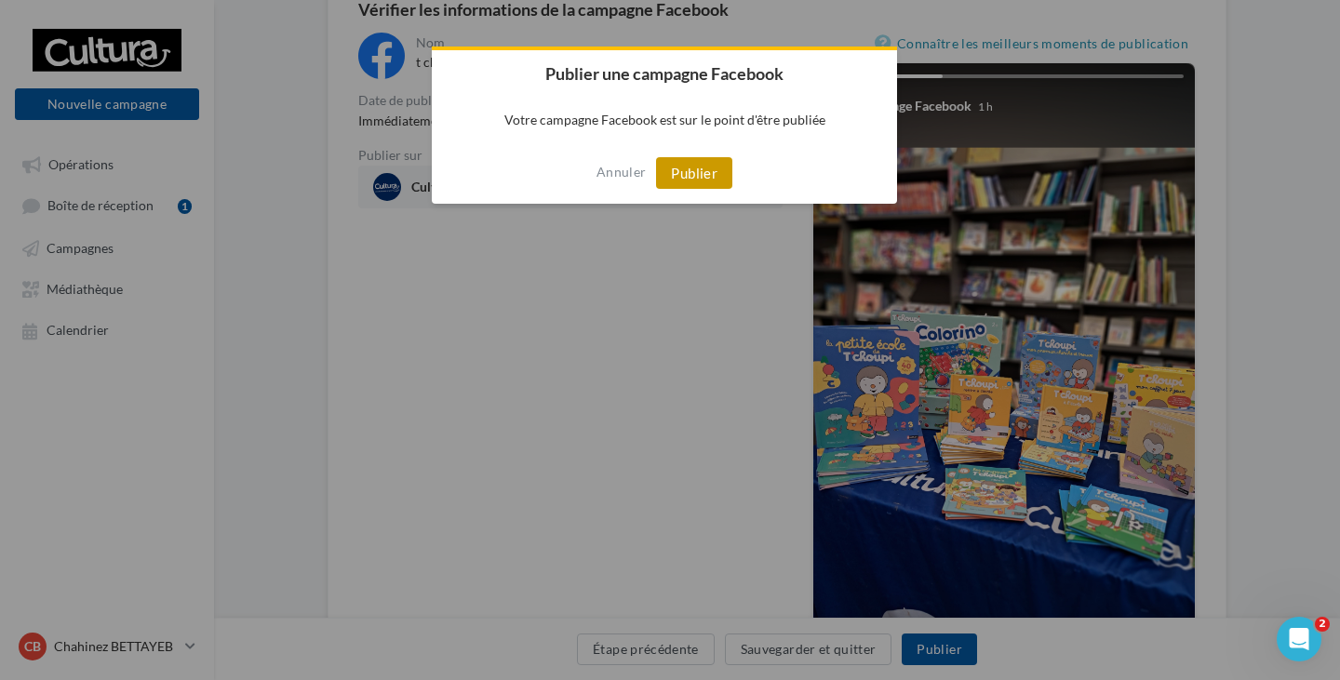
click at [731, 178] on button "Publier" at bounding box center [694, 173] width 76 height 32
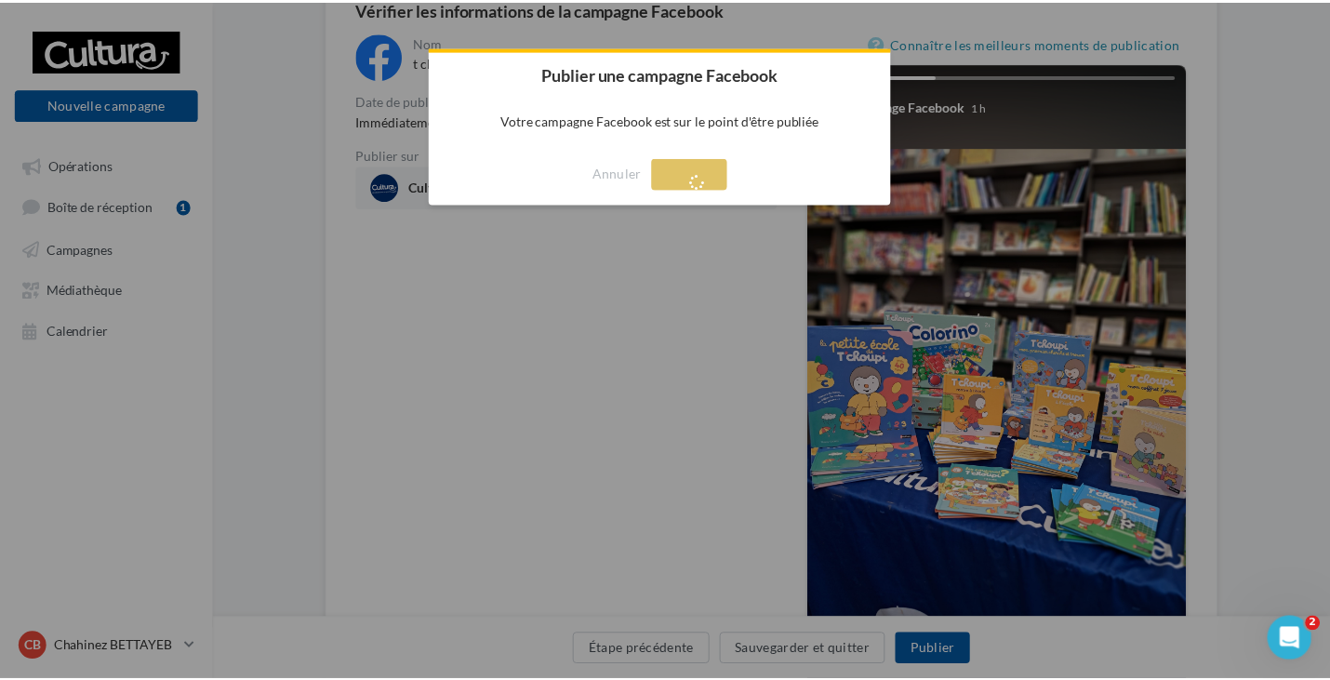
scroll to position [30, 0]
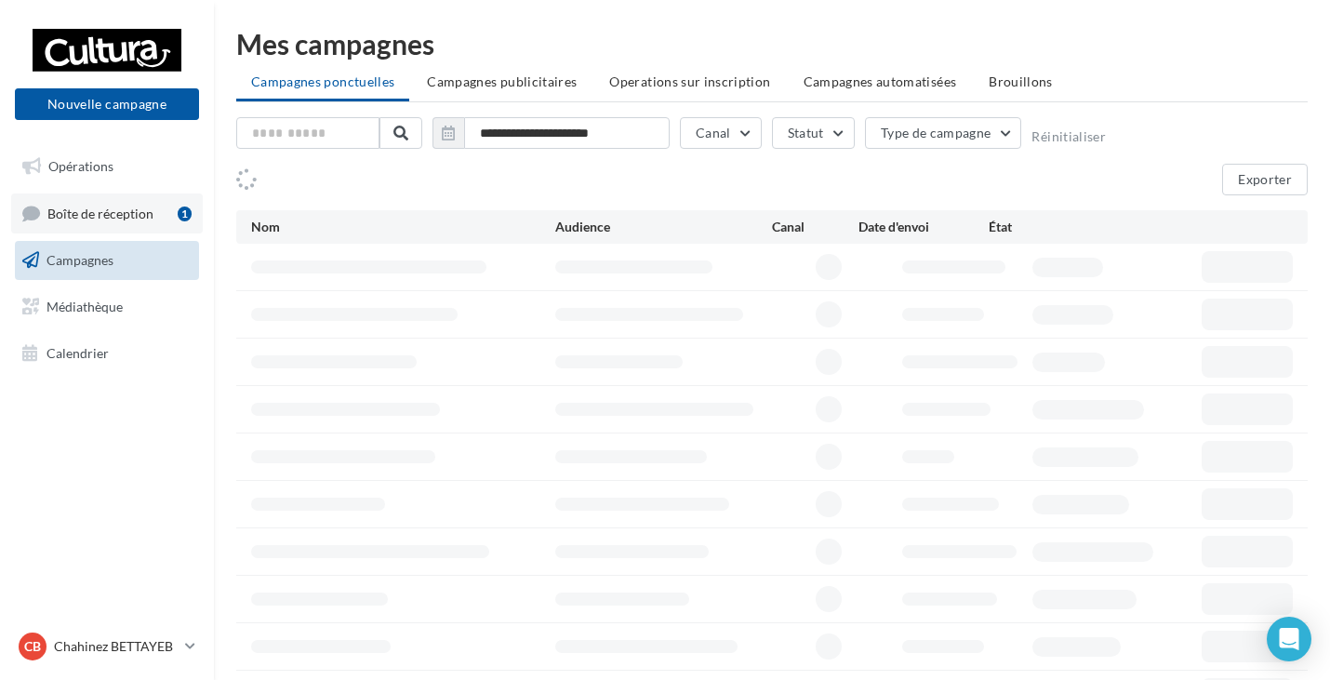
click at [109, 209] on span "Boîte de réception" at bounding box center [100, 213] width 106 height 16
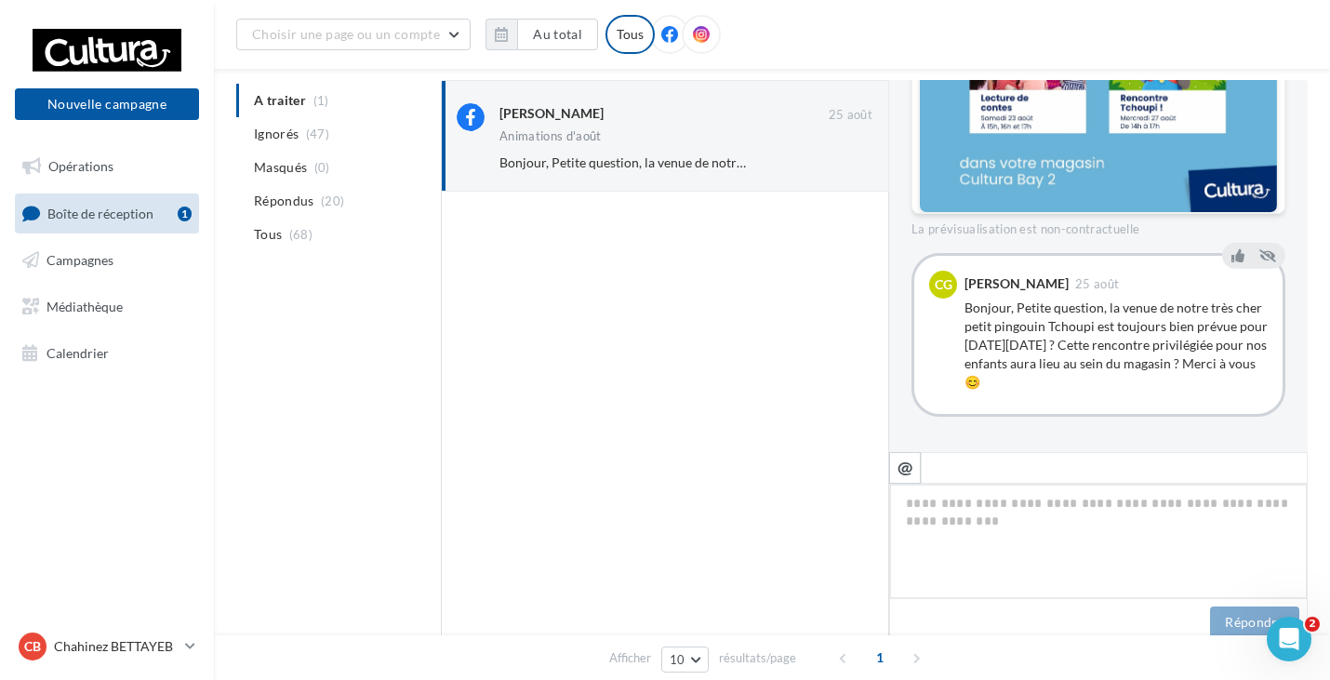
scroll to position [511, 0]
click at [1236, 254] on icon at bounding box center [1238, 253] width 13 height 13
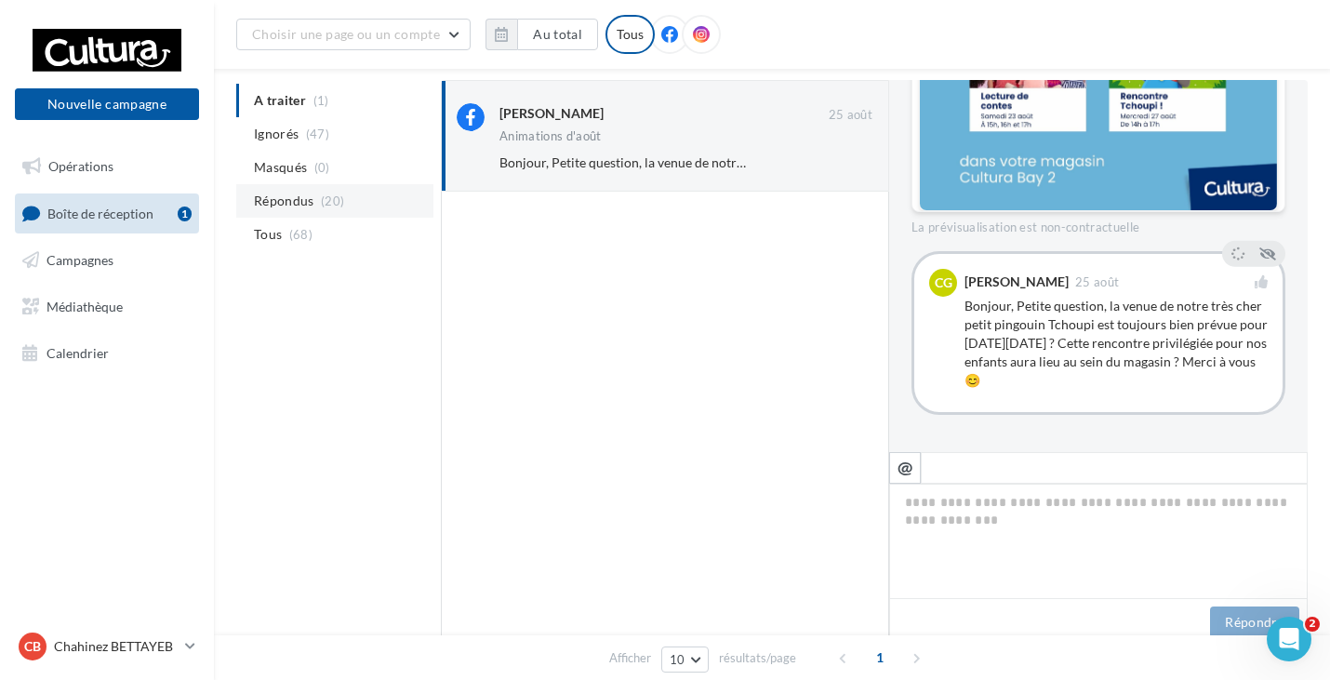
click at [328, 211] on li "Répondus (20)" at bounding box center [334, 200] width 197 height 33
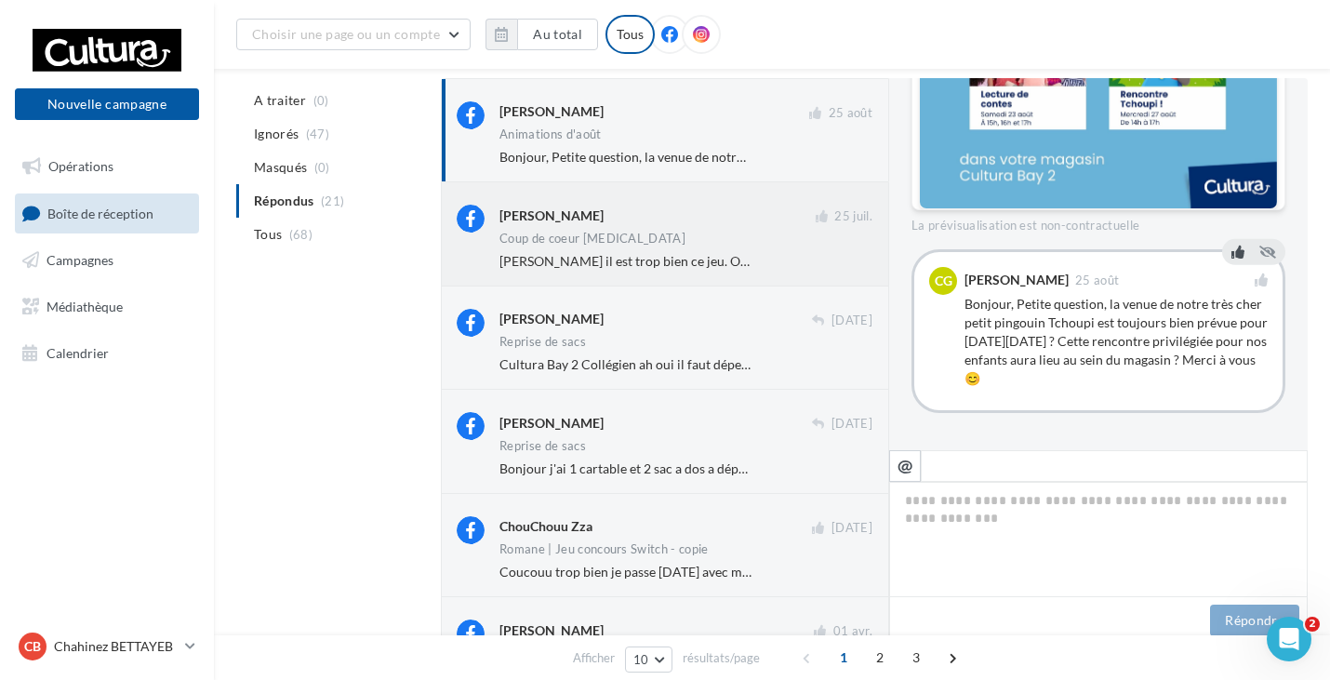
click at [608, 216] on div "Brnd Gwen" at bounding box center [658, 215] width 316 height 20
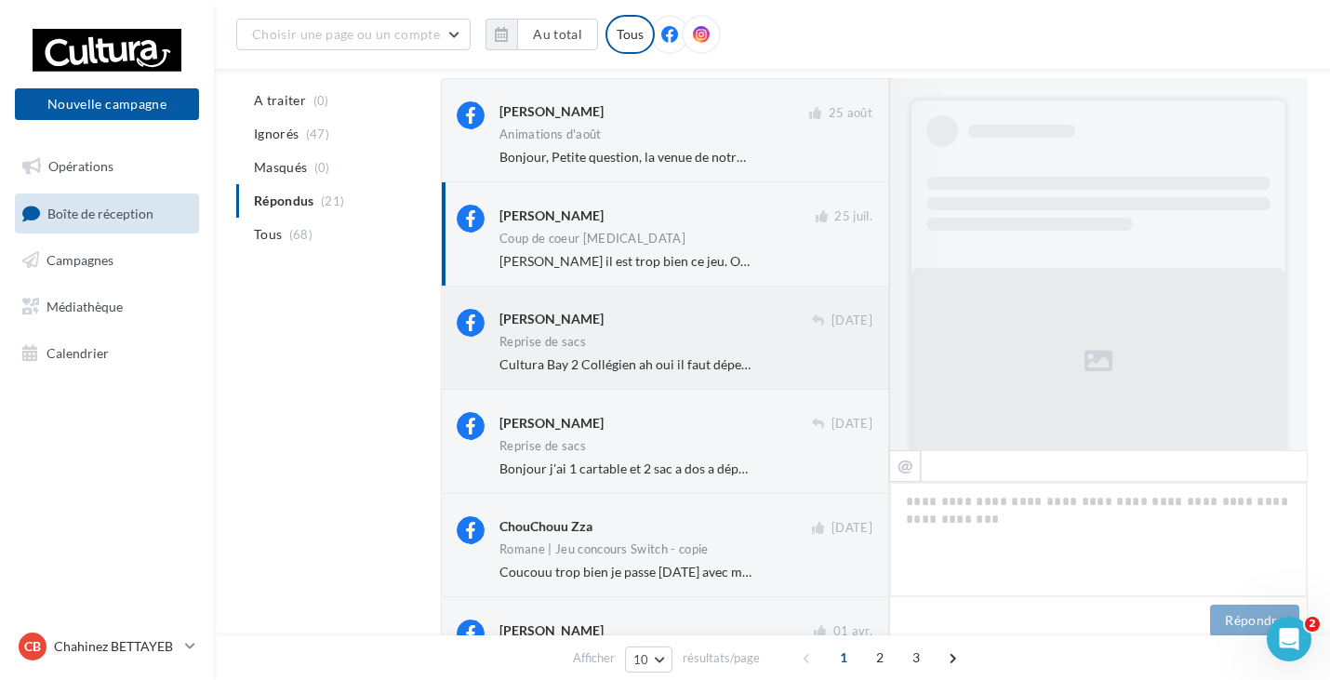
scroll to position [676, 0]
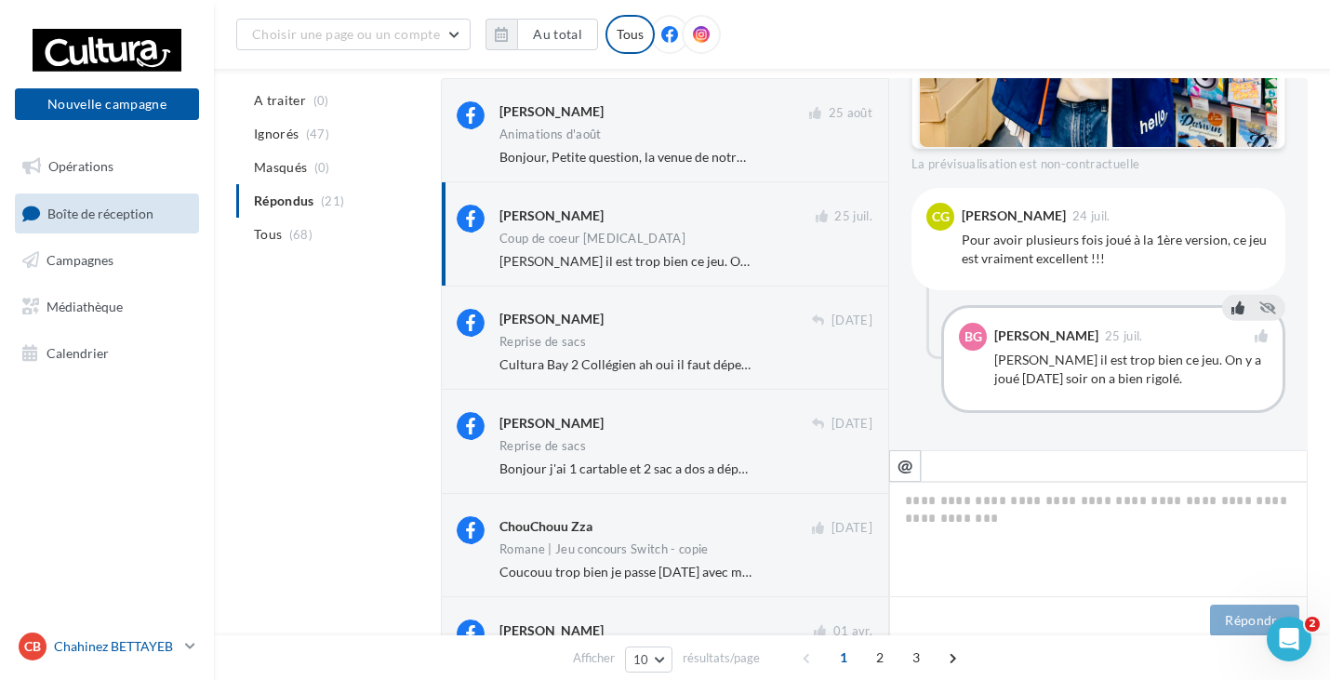
click at [176, 640] on p "Chahinez BETTAYEB" at bounding box center [116, 646] width 124 height 19
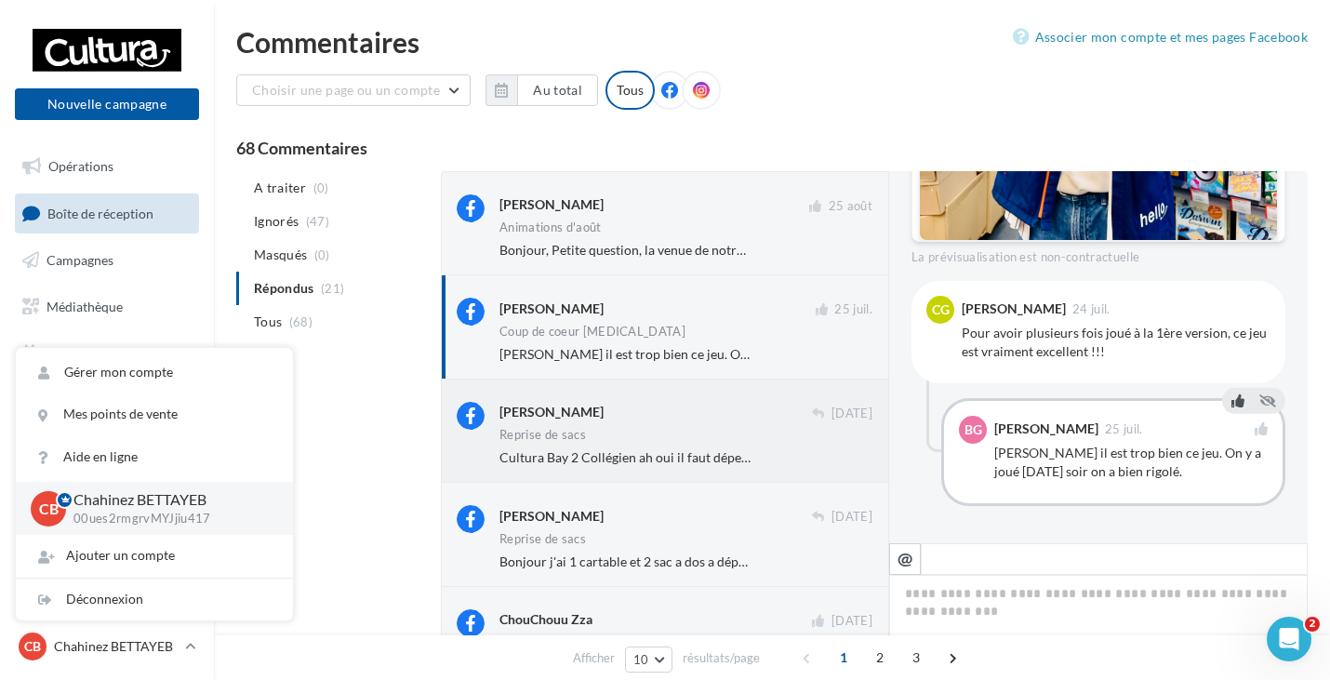
scroll to position [662, 0]
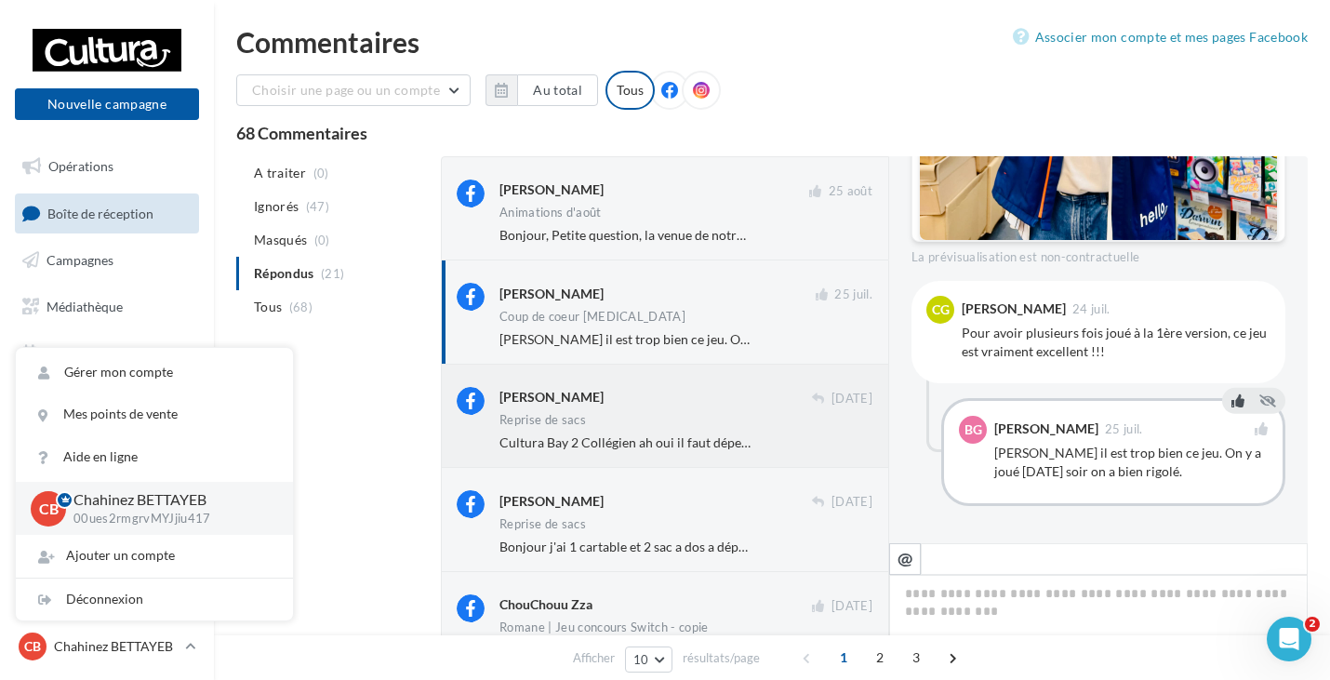
click at [536, 394] on div "Marylin Soliveau" at bounding box center [552, 397] width 104 height 19
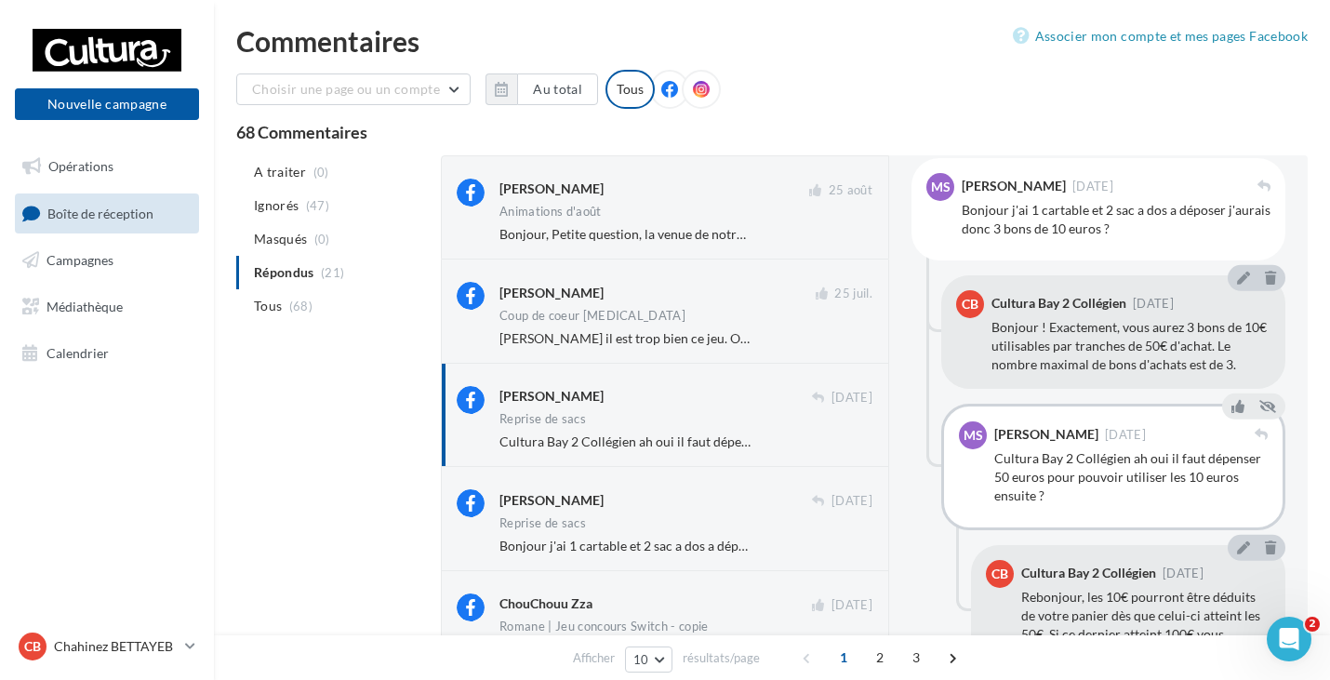
scroll to position [2, 0]
click at [91, 640] on p "Chahinez BETTAYEB" at bounding box center [116, 646] width 124 height 19
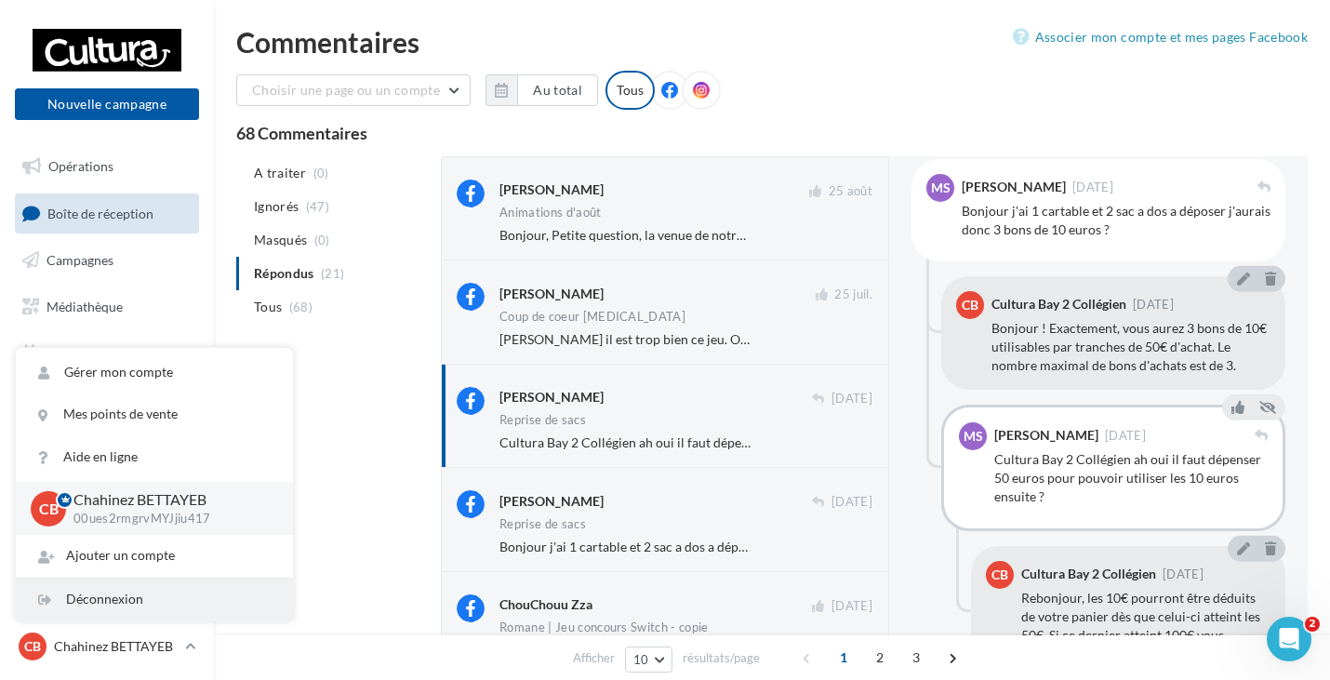
click at [123, 594] on div "Déconnexion" at bounding box center [154, 600] width 277 height 42
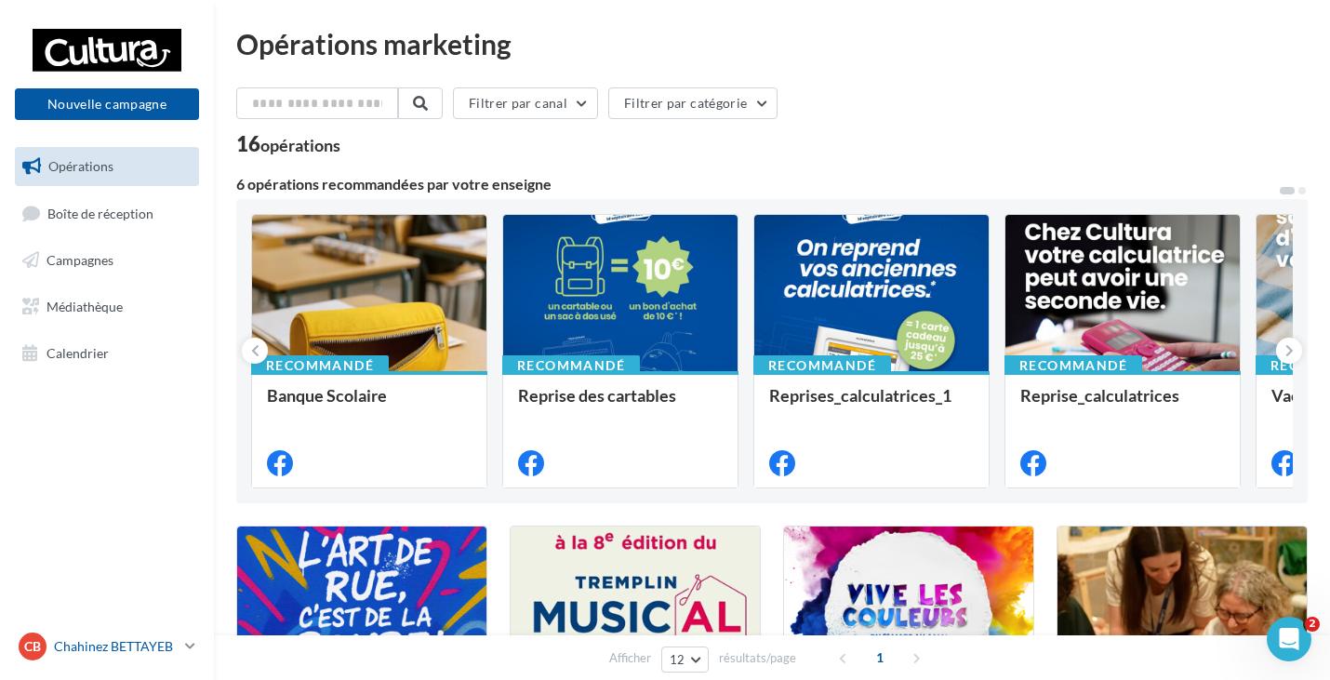
click at [151, 653] on p "Chahinez BETTAYEB" at bounding box center [116, 646] width 124 height 19
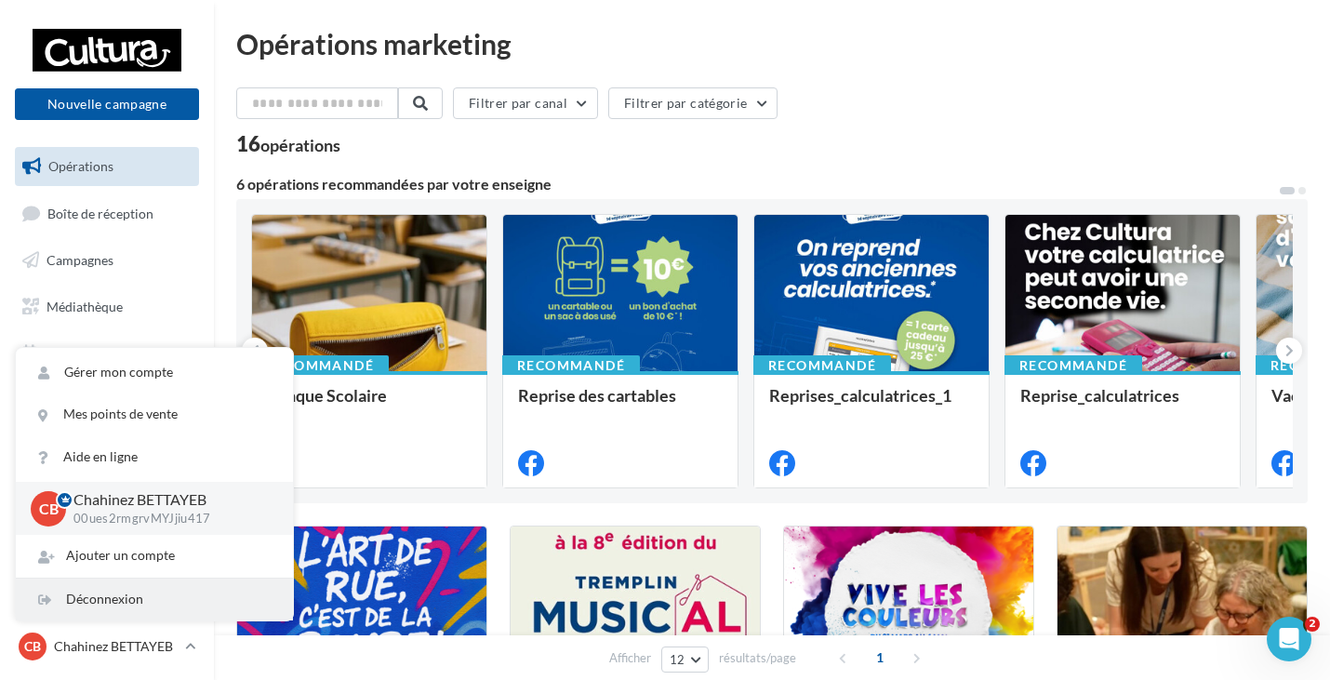
click at [138, 604] on div "Déconnexion" at bounding box center [154, 600] width 277 height 42
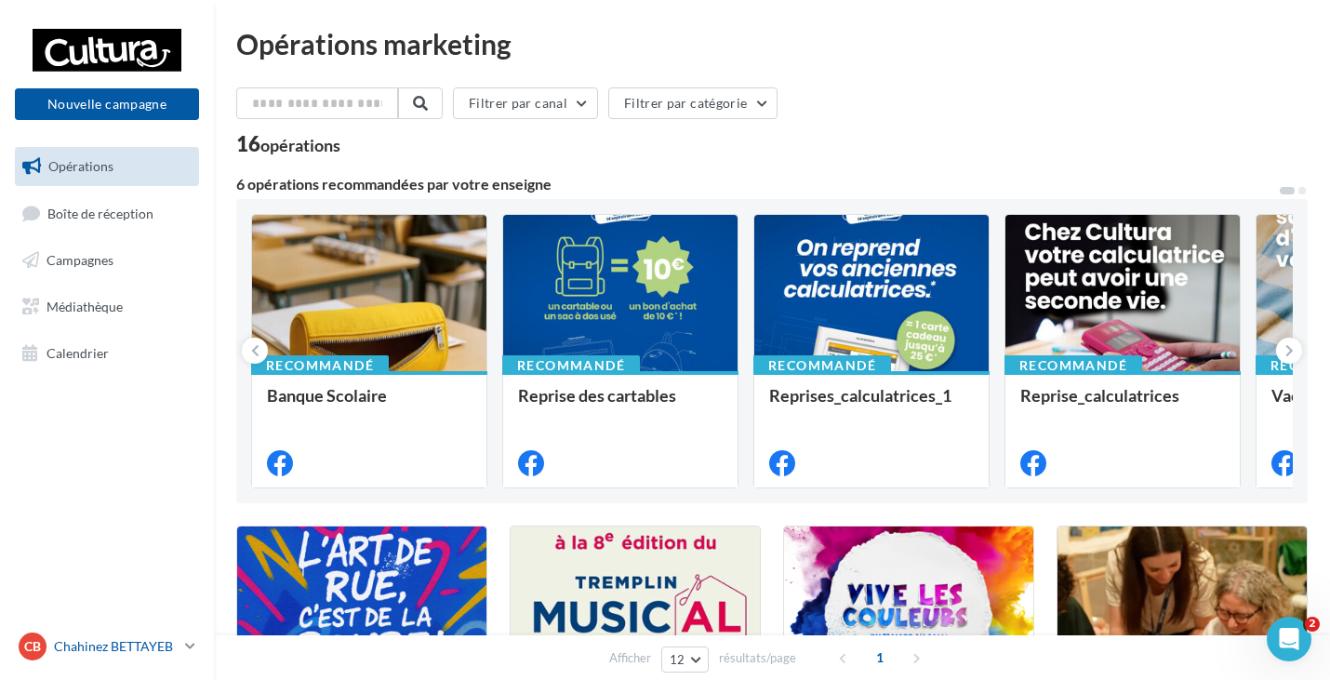
click at [171, 640] on p "Chahinez BETTAYEB" at bounding box center [116, 646] width 124 height 19
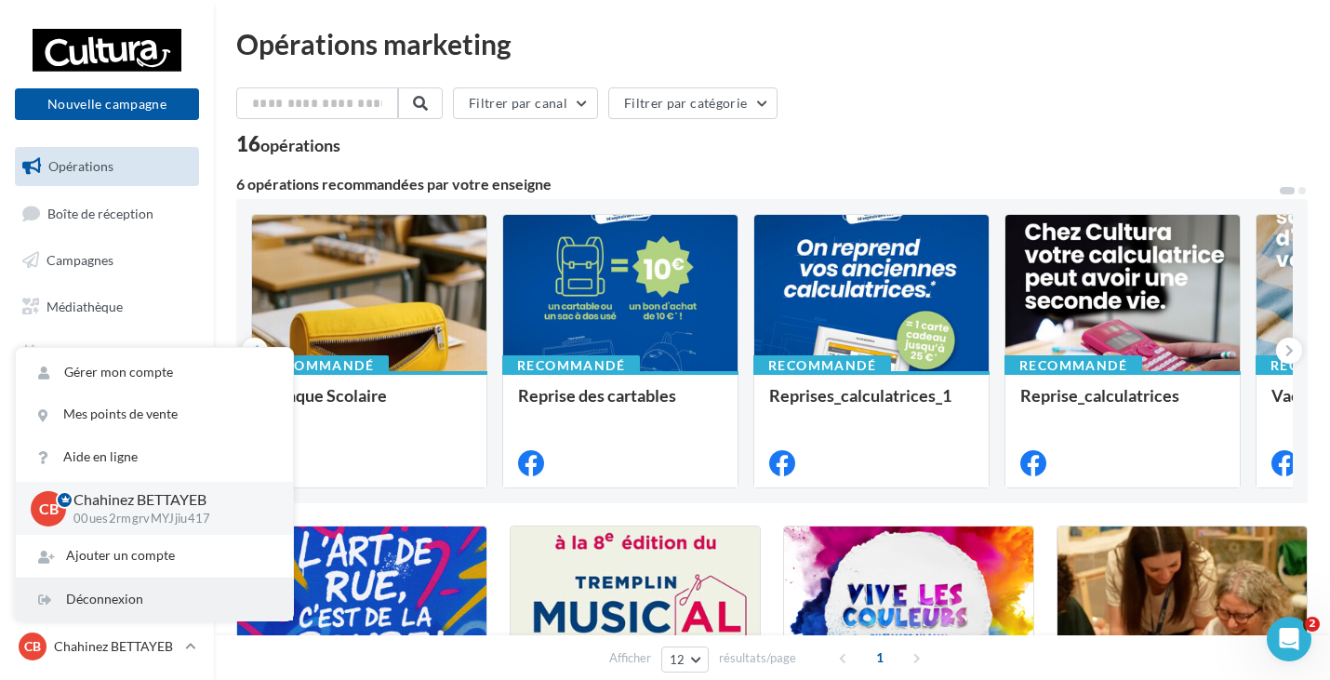
click at [154, 590] on div "Déconnexion" at bounding box center [154, 600] width 277 height 42
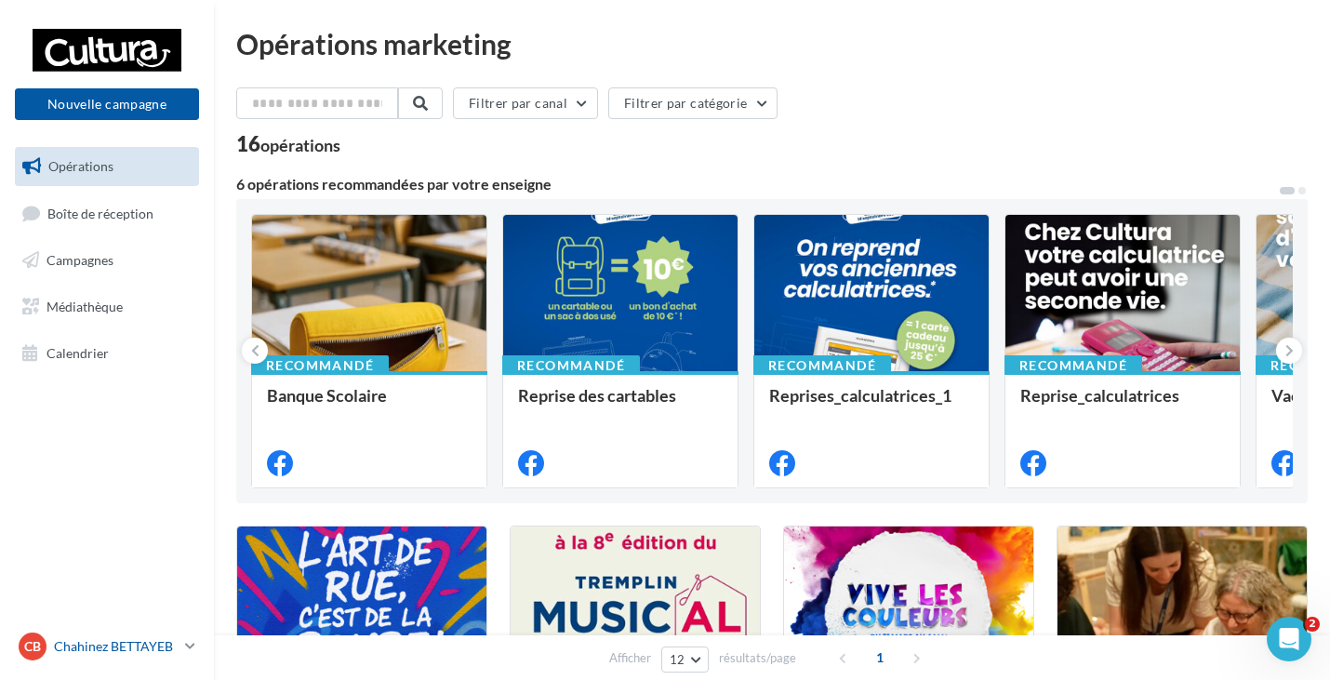
click at [40, 654] on span "CB" at bounding box center [32, 646] width 17 height 19
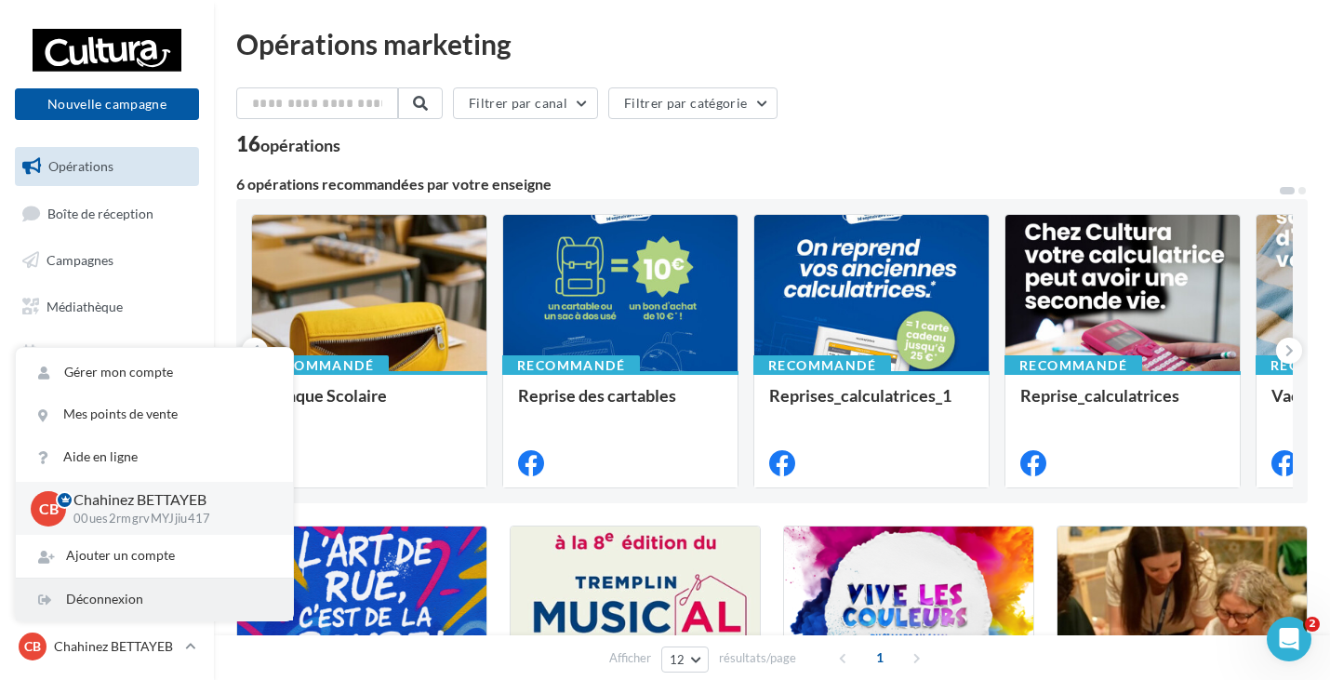
click at [47, 596] on icon at bounding box center [44, 600] width 13 height 19
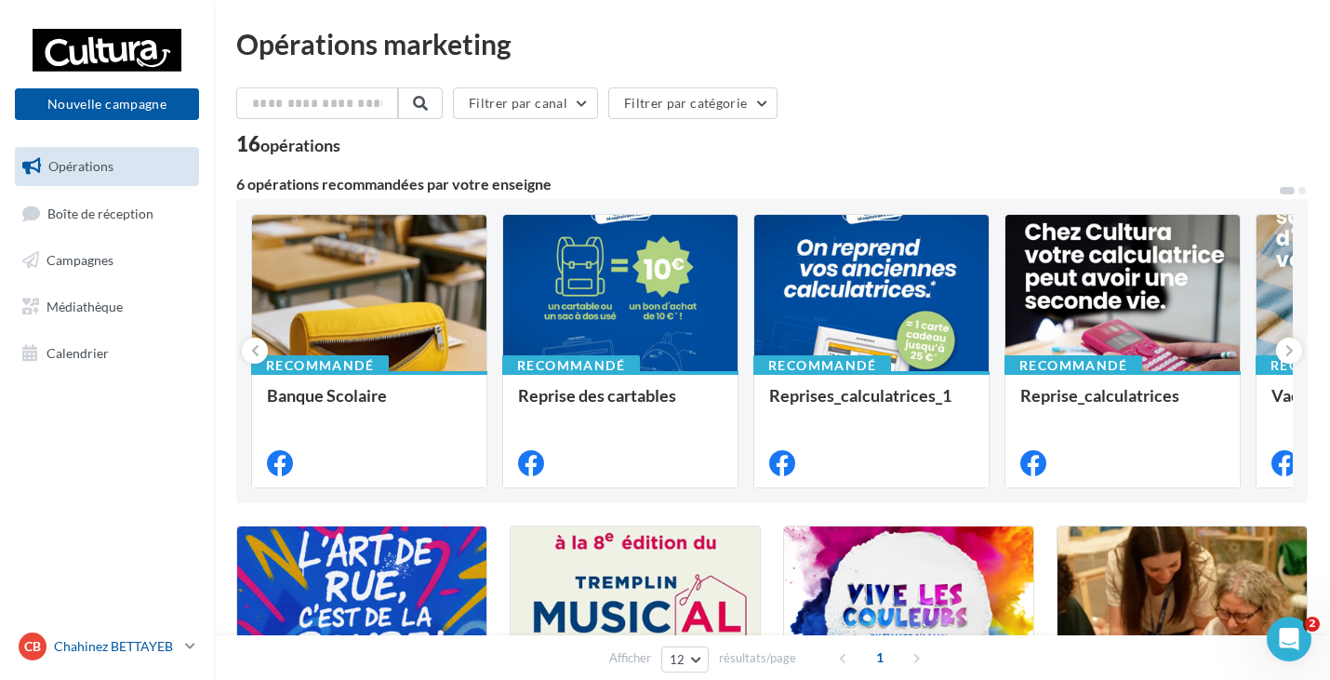
click at [181, 644] on link "CB Chahinez BETTAYEB 00ues2rmgrvMYJjiu417" at bounding box center [107, 646] width 184 height 35
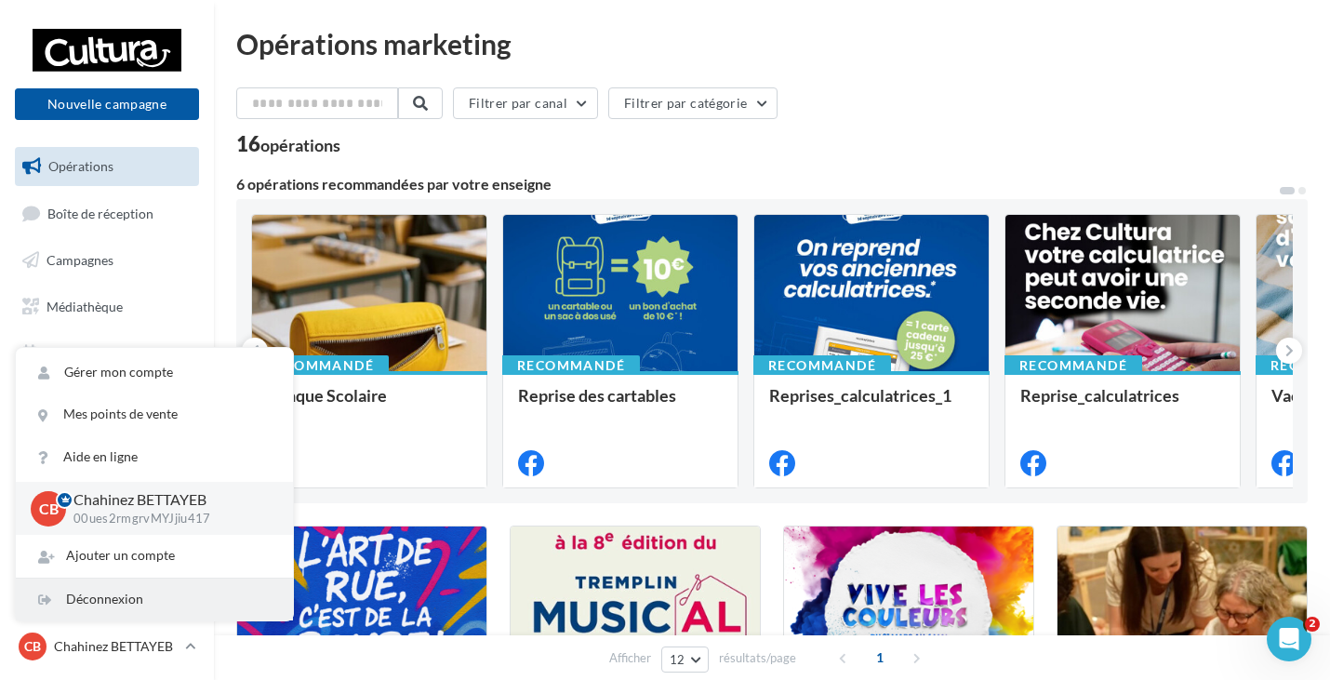
click at [44, 589] on div "Déconnexion" at bounding box center [154, 600] width 277 height 42
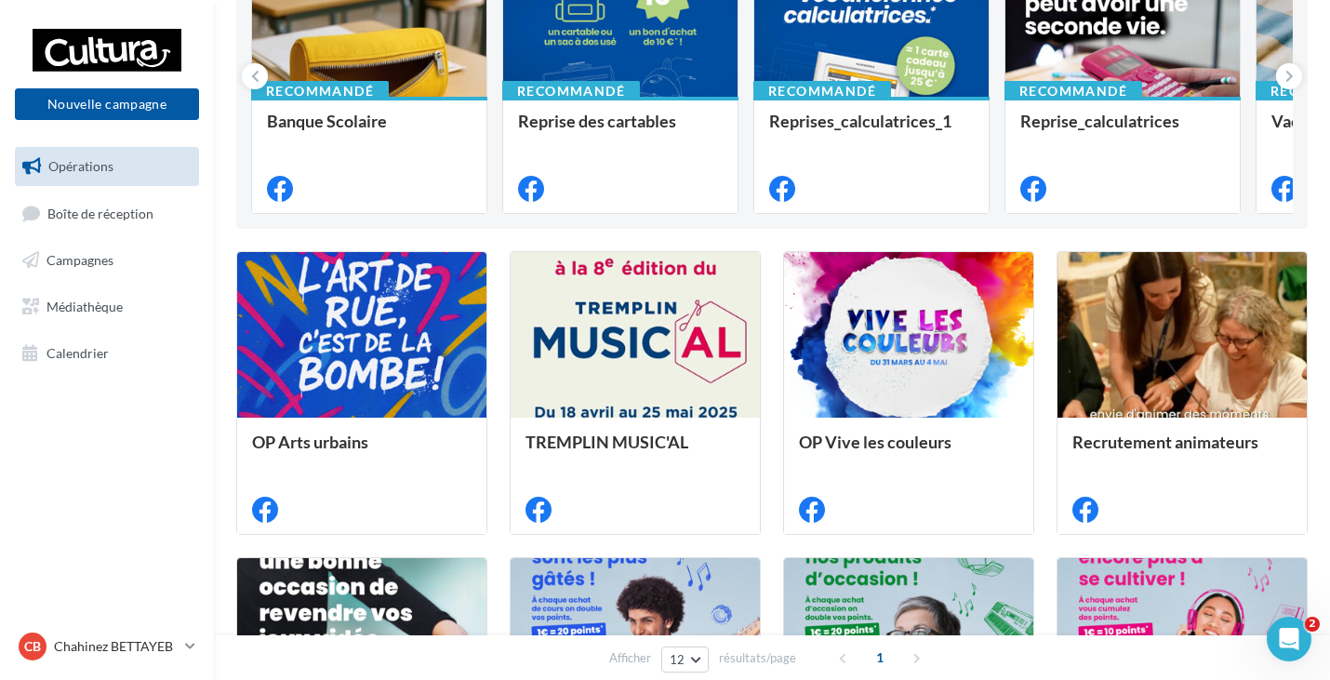
scroll to position [279, 0]
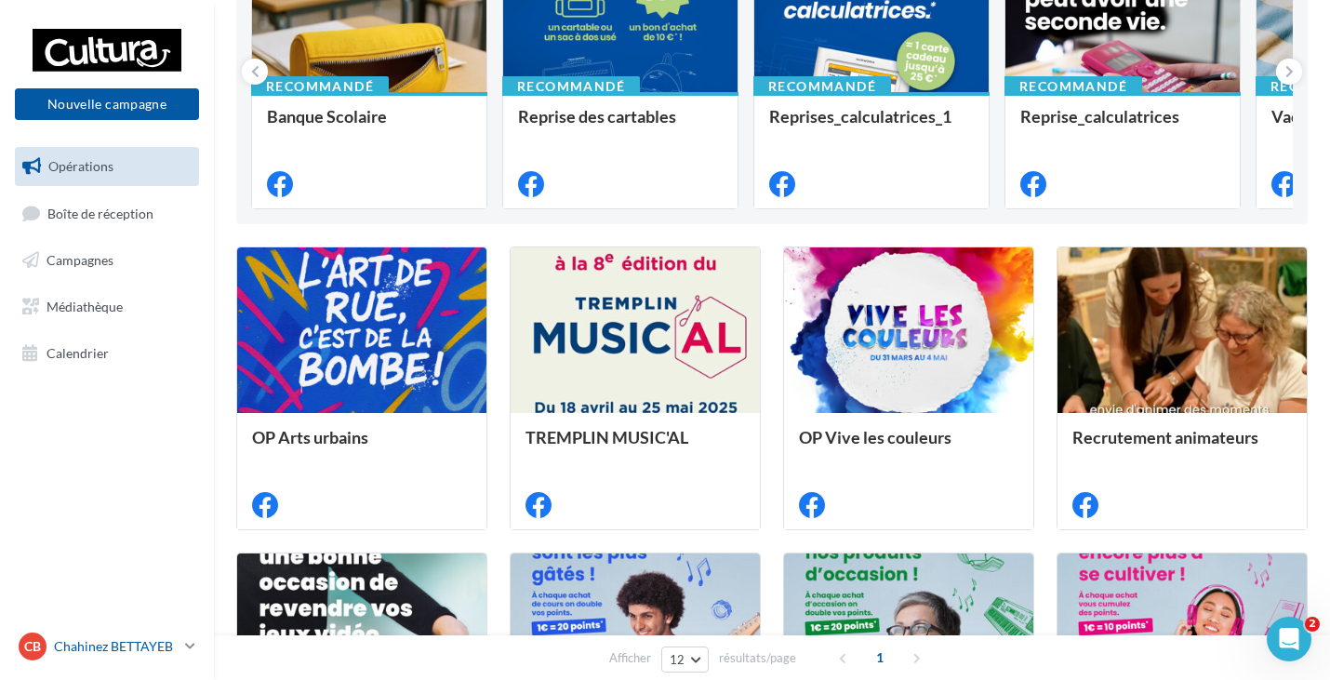
click at [189, 651] on icon at bounding box center [190, 646] width 10 height 16
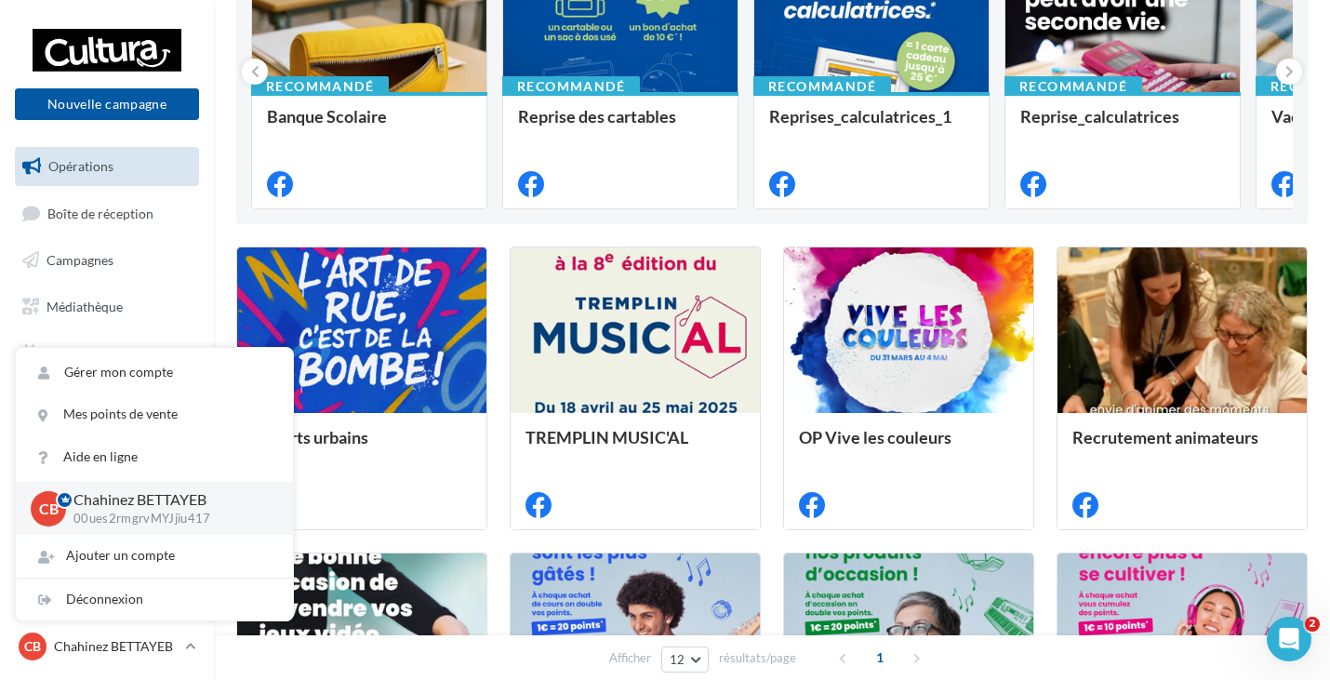
click at [189, 505] on p "Chahinez BETTAYEB" at bounding box center [169, 499] width 190 height 21
click at [52, 601] on div "Déconnexion" at bounding box center [154, 600] width 277 height 42
